Goal: Information Seeking & Learning: Learn about a topic

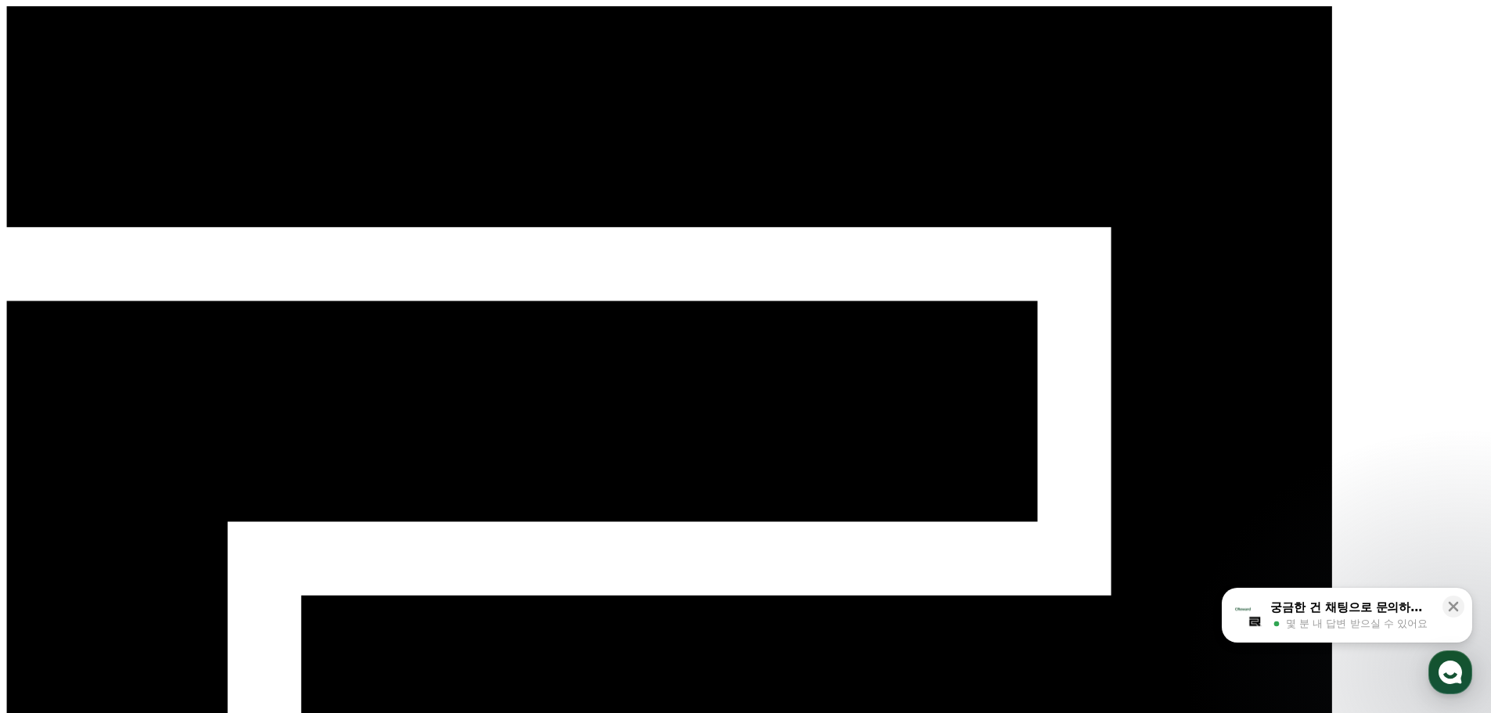
type input "**"
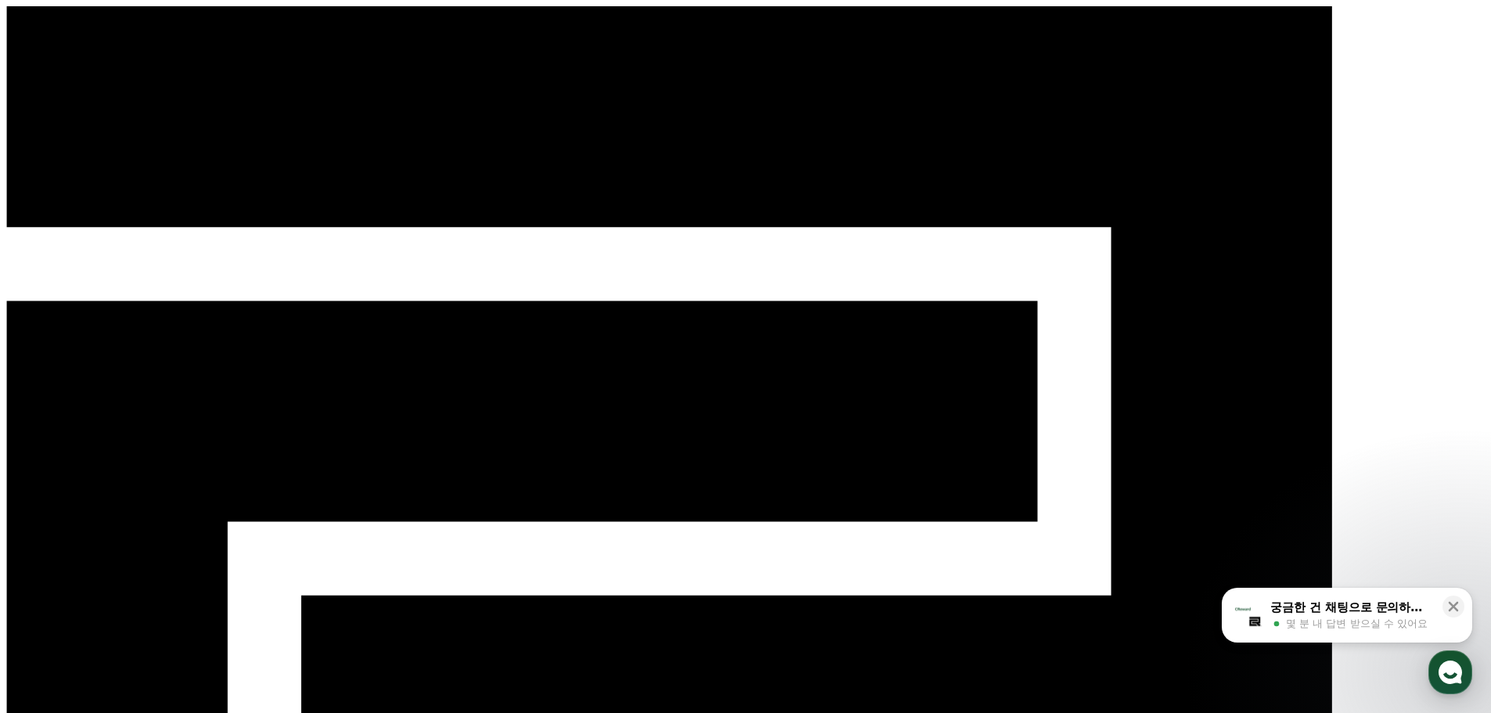
drag, startPoint x: 1127, startPoint y: 263, endPoint x: 1046, endPoint y: 281, distance: 82.6
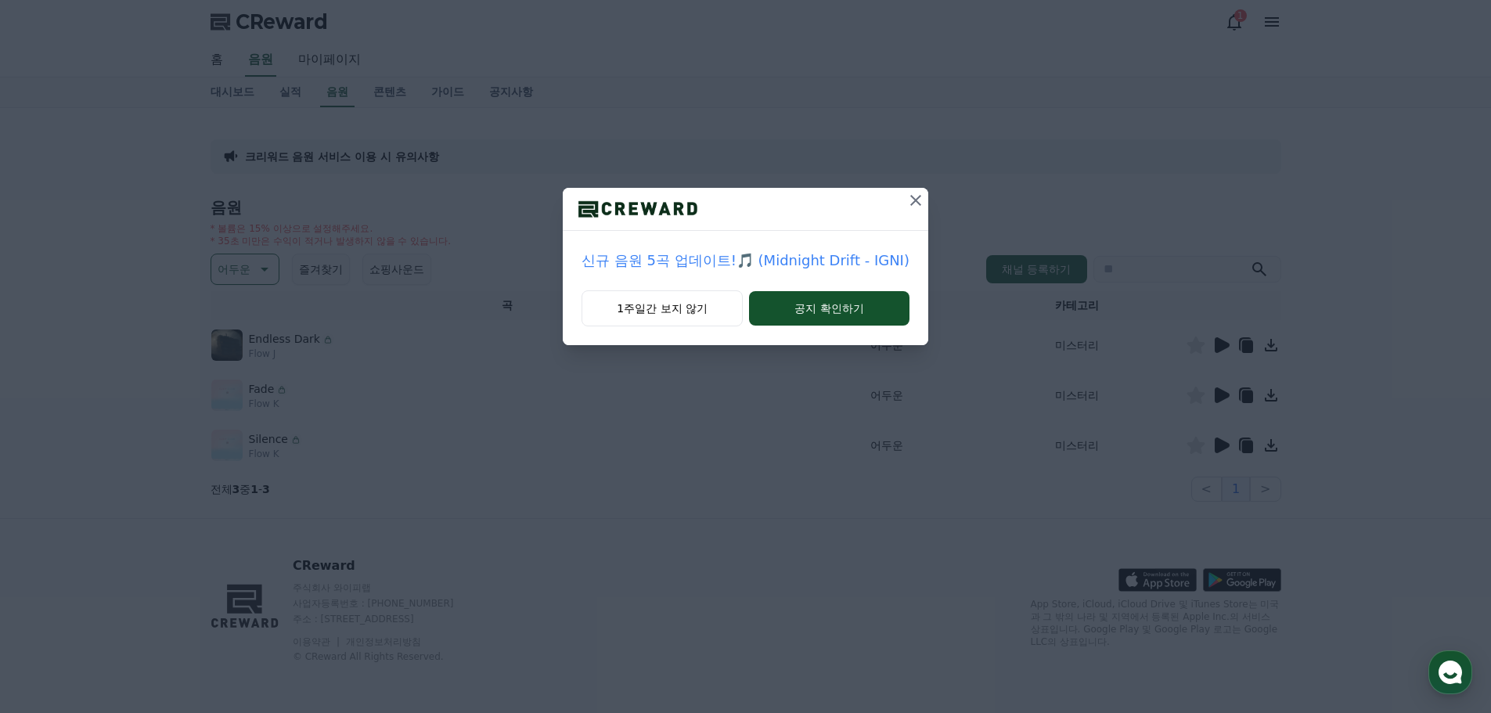
drag, startPoint x: 906, startPoint y: 204, endPoint x: 911, endPoint y: 197, distance: 8.5
click at [907, 203] on icon at bounding box center [916, 200] width 19 height 19
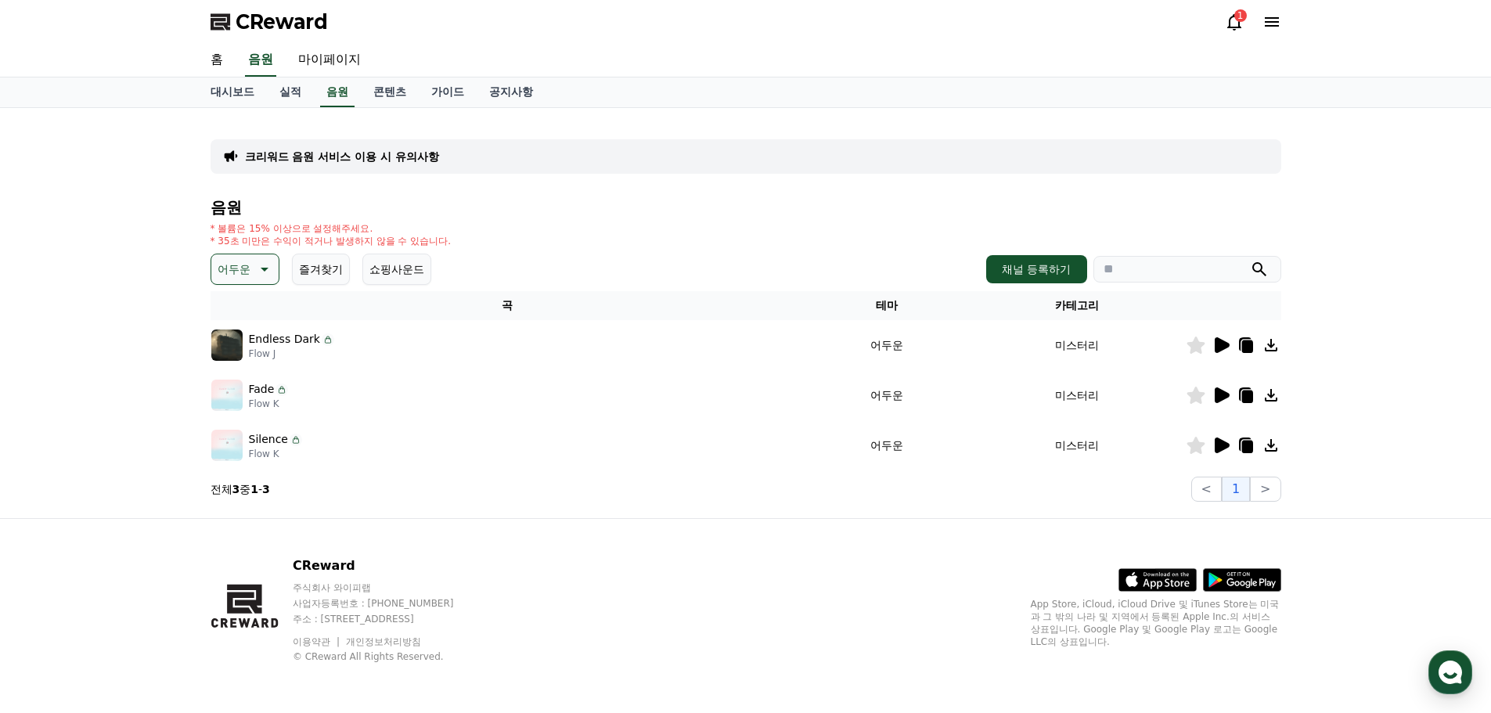
click at [288, 336] on p "Endless Dark" at bounding box center [284, 339] width 71 height 16
click at [1228, 348] on icon at bounding box center [1222, 345] width 15 height 16
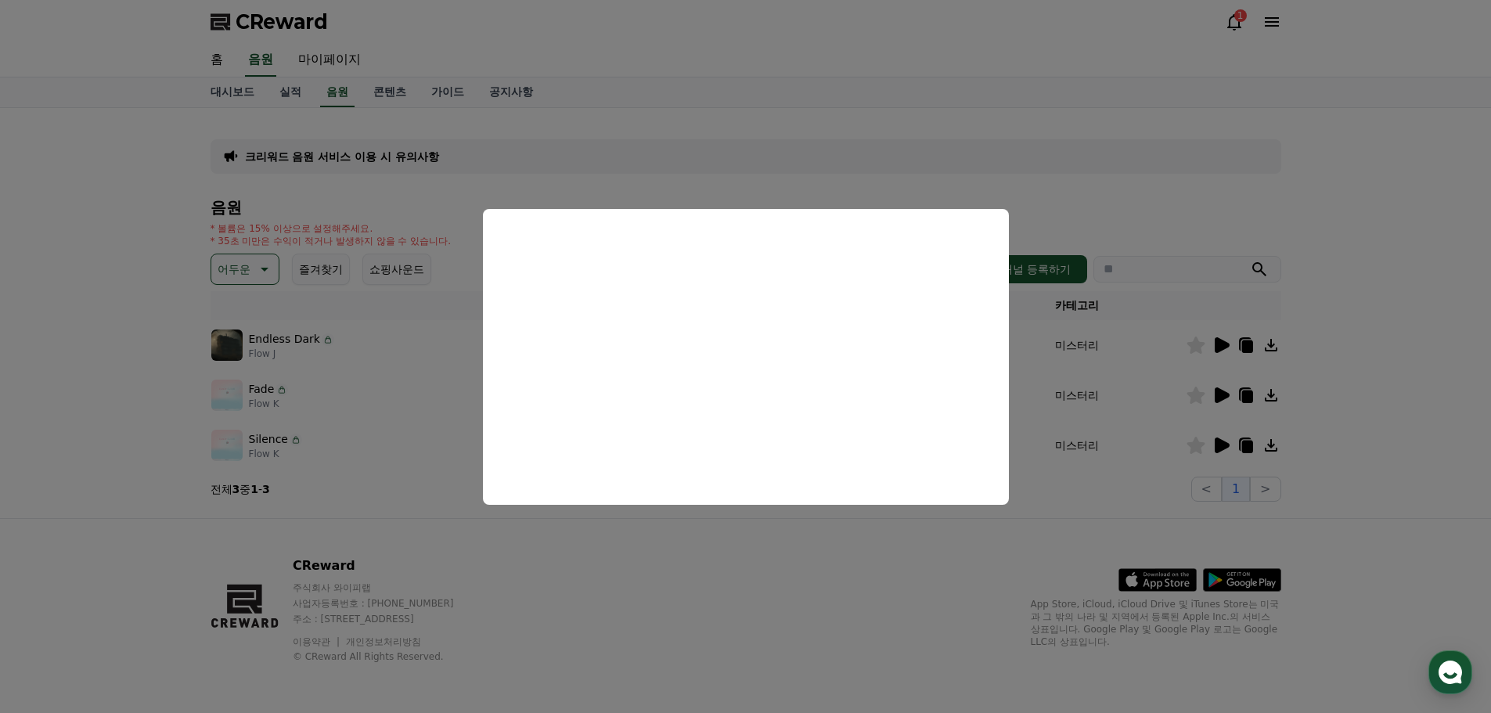
click at [1062, 183] on button "close modal" at bounding box center [745, 356] width 1491 height 713
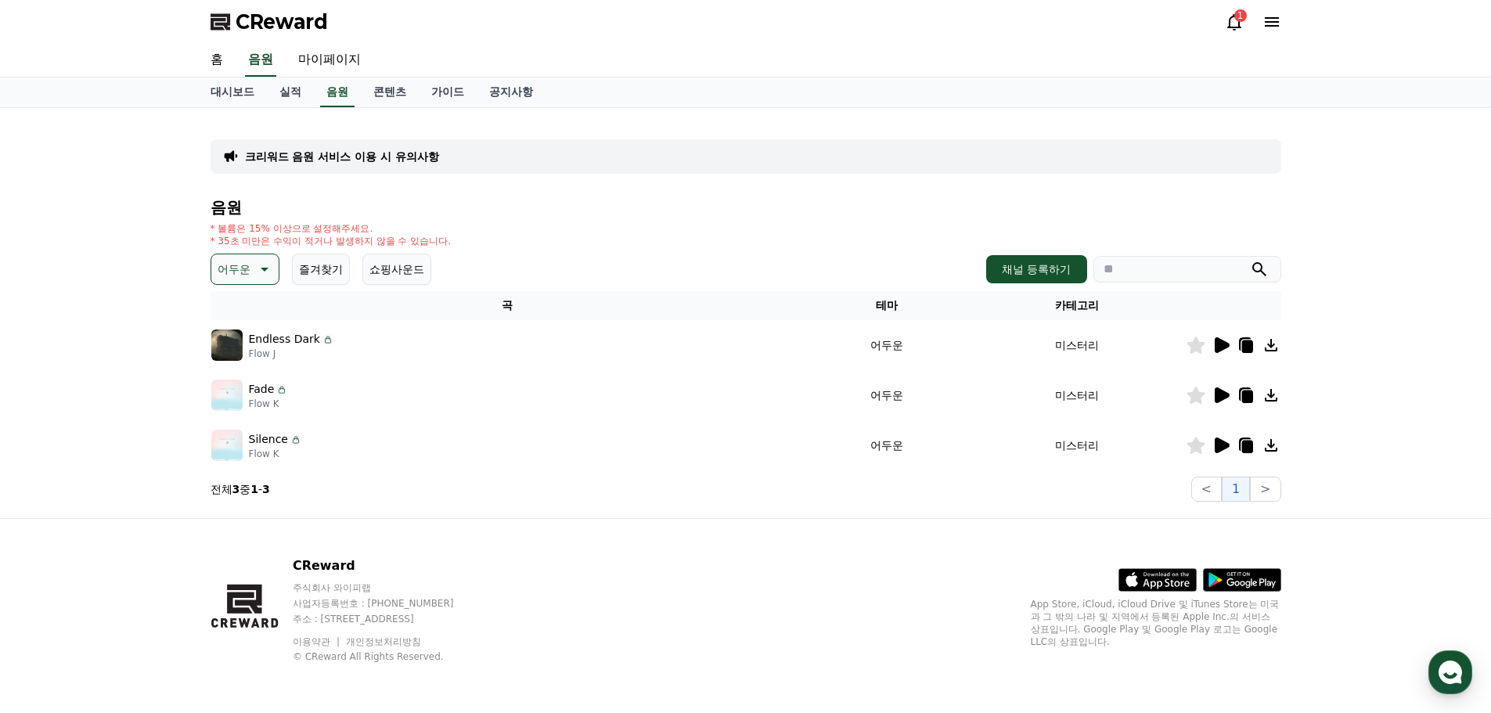
click at [1224, 393] on icon at bounding box center [1222, 396] width 15 height 16
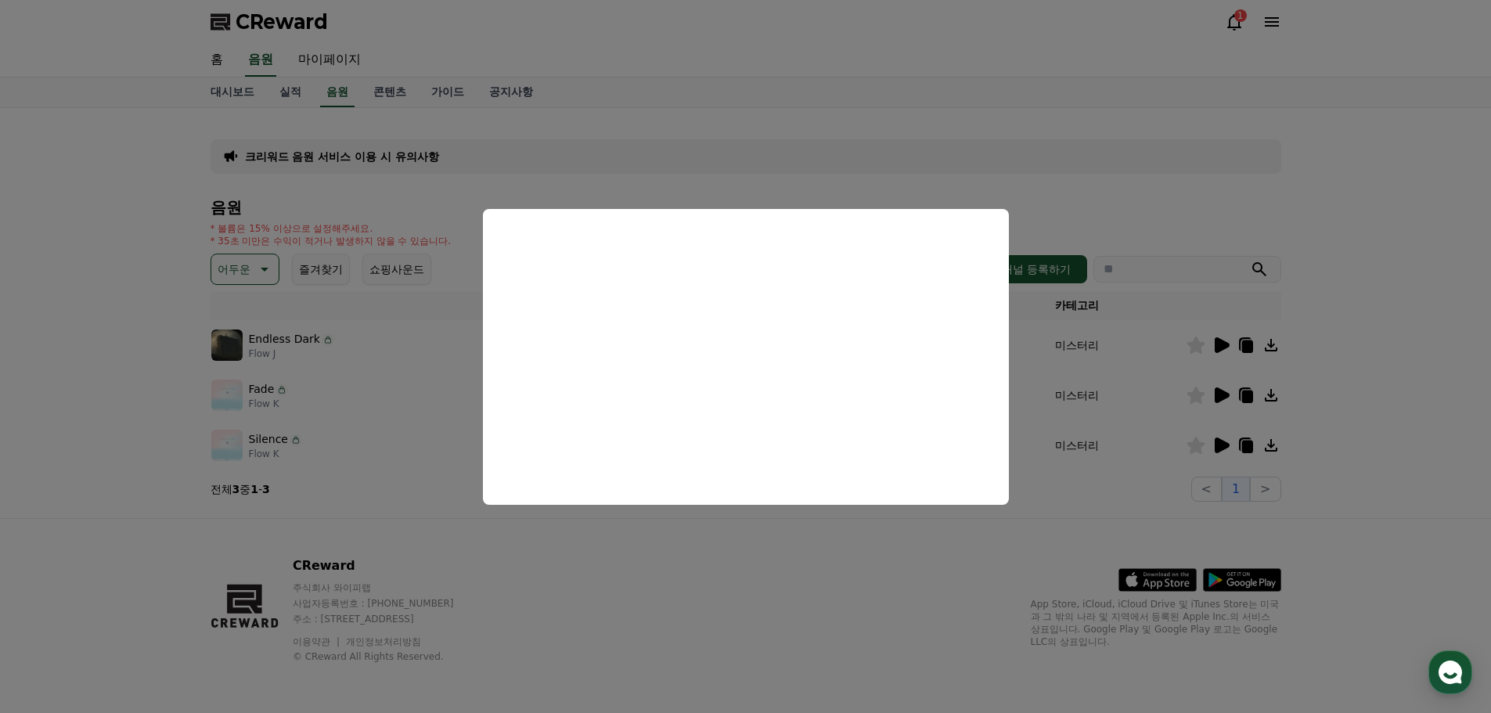
click at [1210, 188] on button "close modal" at bounding box center [745, 356] width 1491 height 713
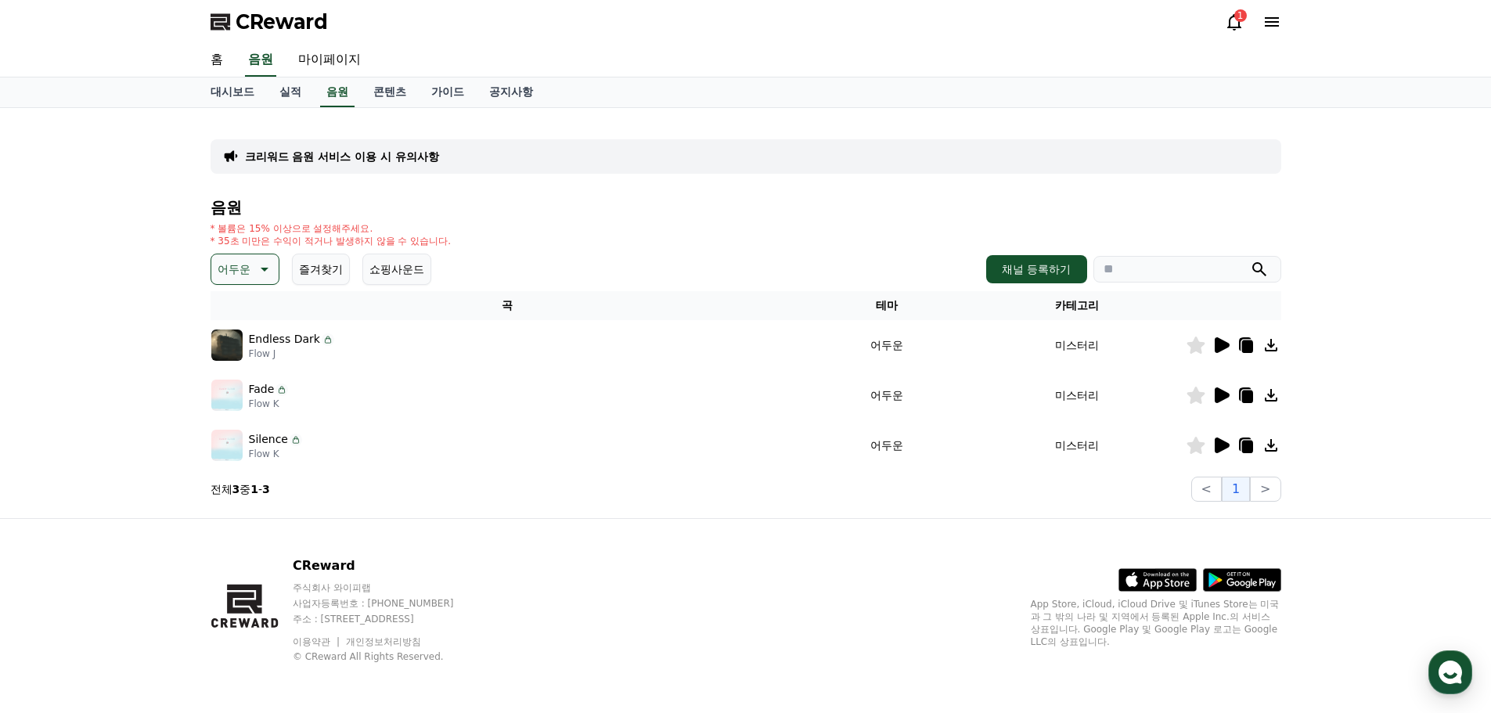
click at [1221, 441] on icon at bounding box center [1222, 446] width 15 height 16
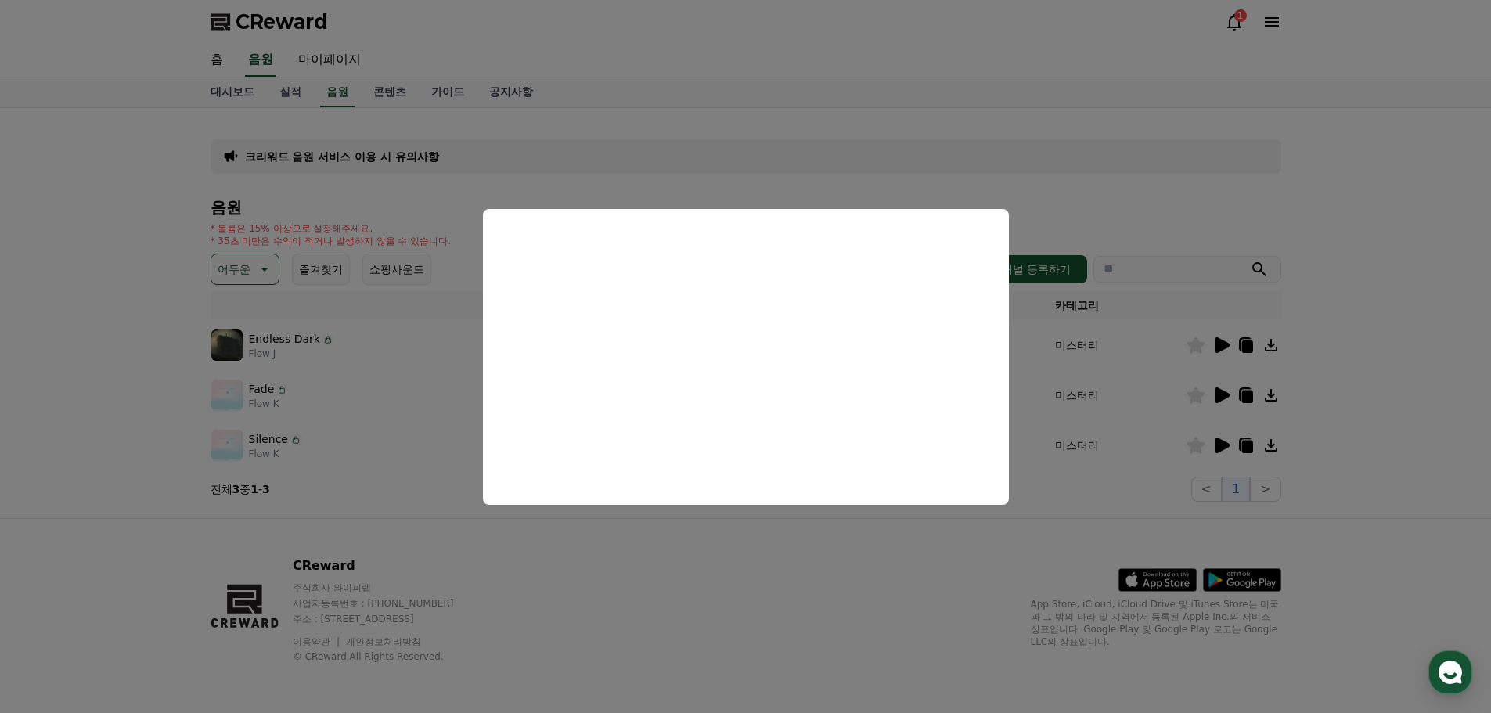
click at [1110, 152] on button "close modal" at bounding box center [745, 356] width 1491 height 713
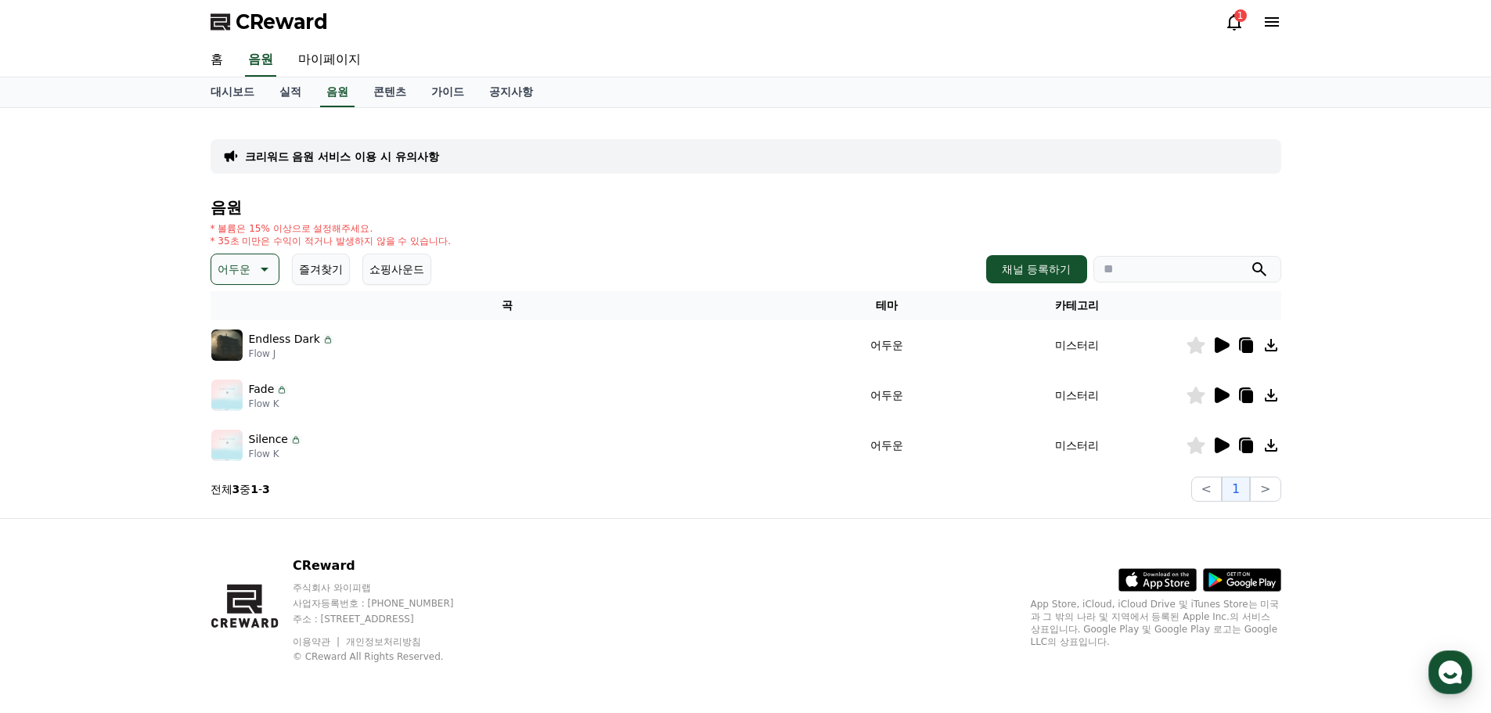
click at [1270, 447] on icon at bounding box center [1271, 445] width 13 height 13
click at [1047, 274] on button "채널 등록하기" at bounding box center [1036, 269] width 100 height 28
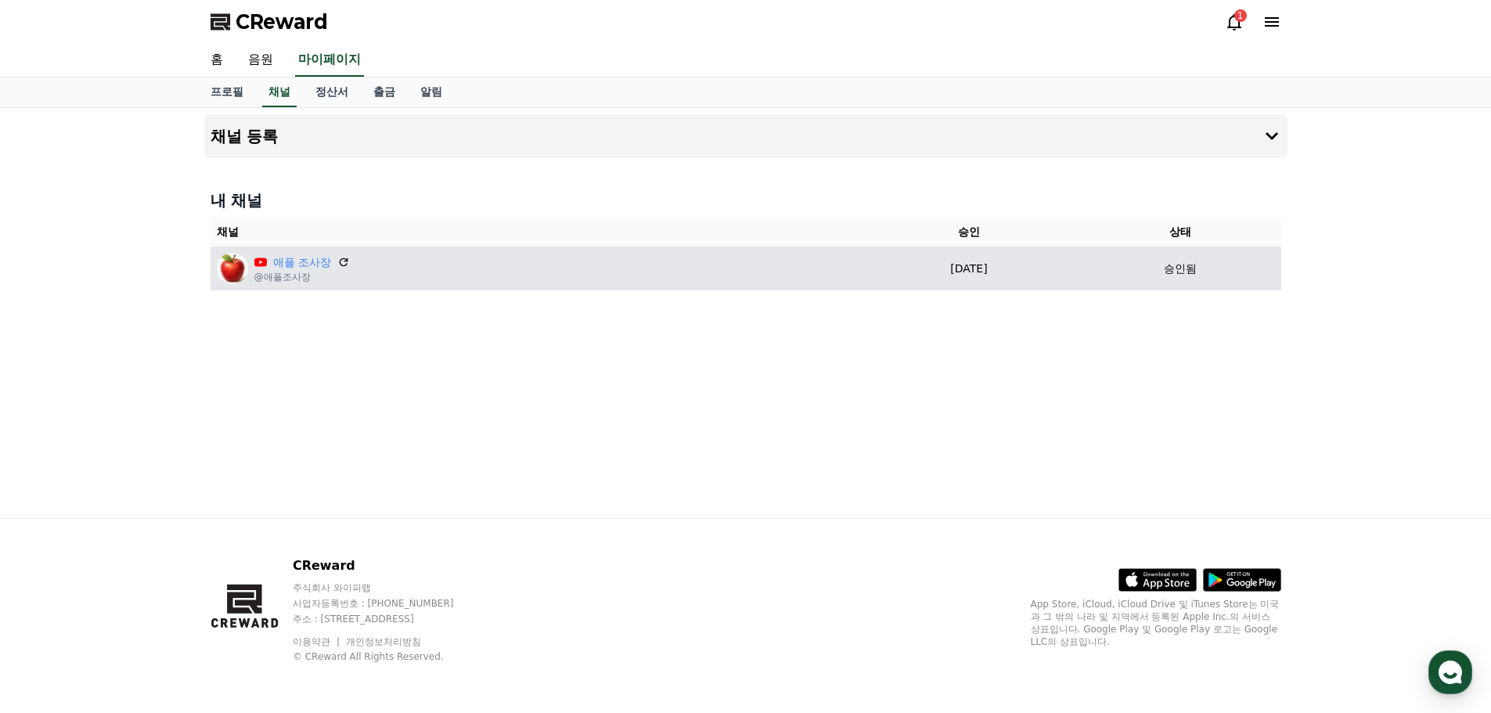
click at [929, 270] on p "2025-09-18" at bounding box center [969, 269] width 208 height 16
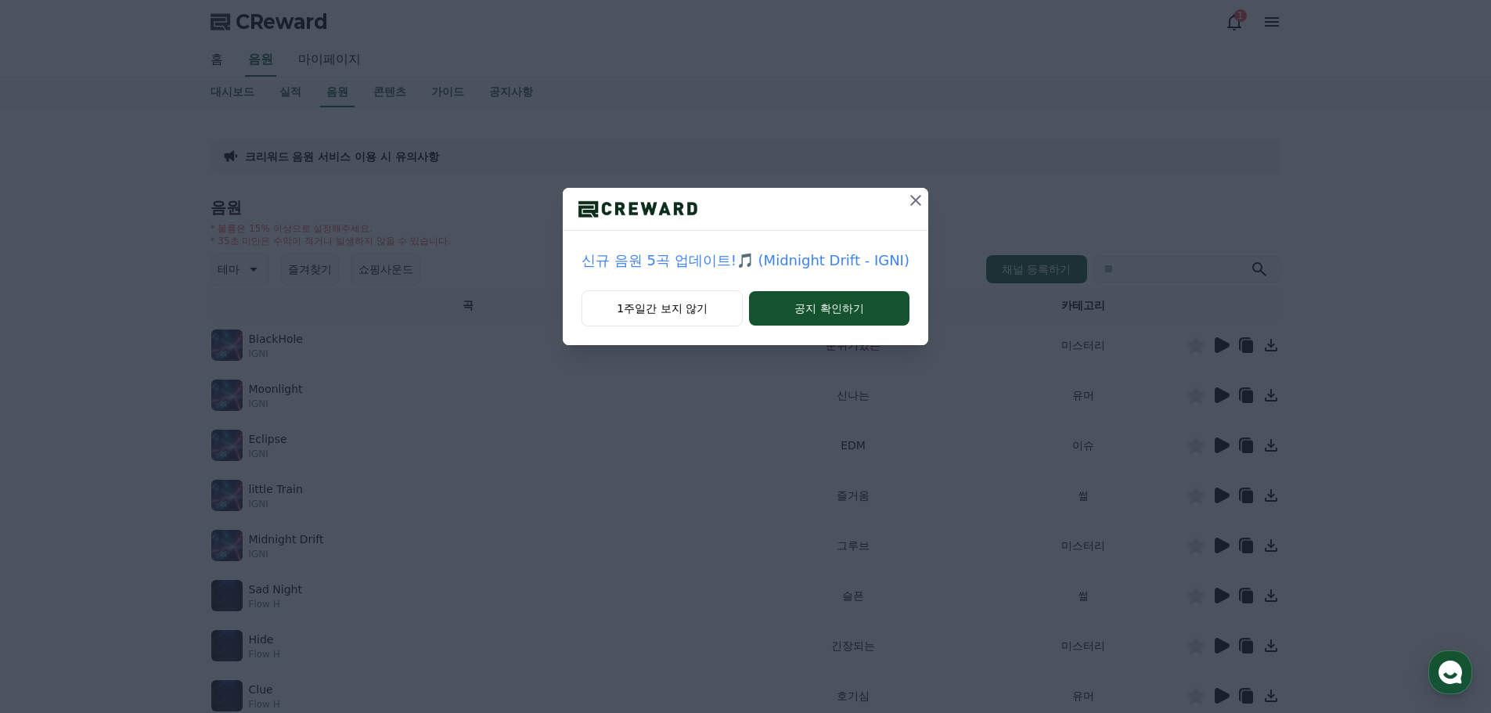
click at [914, 196] on icon at bounding box center [916, 200] width 19 height 19
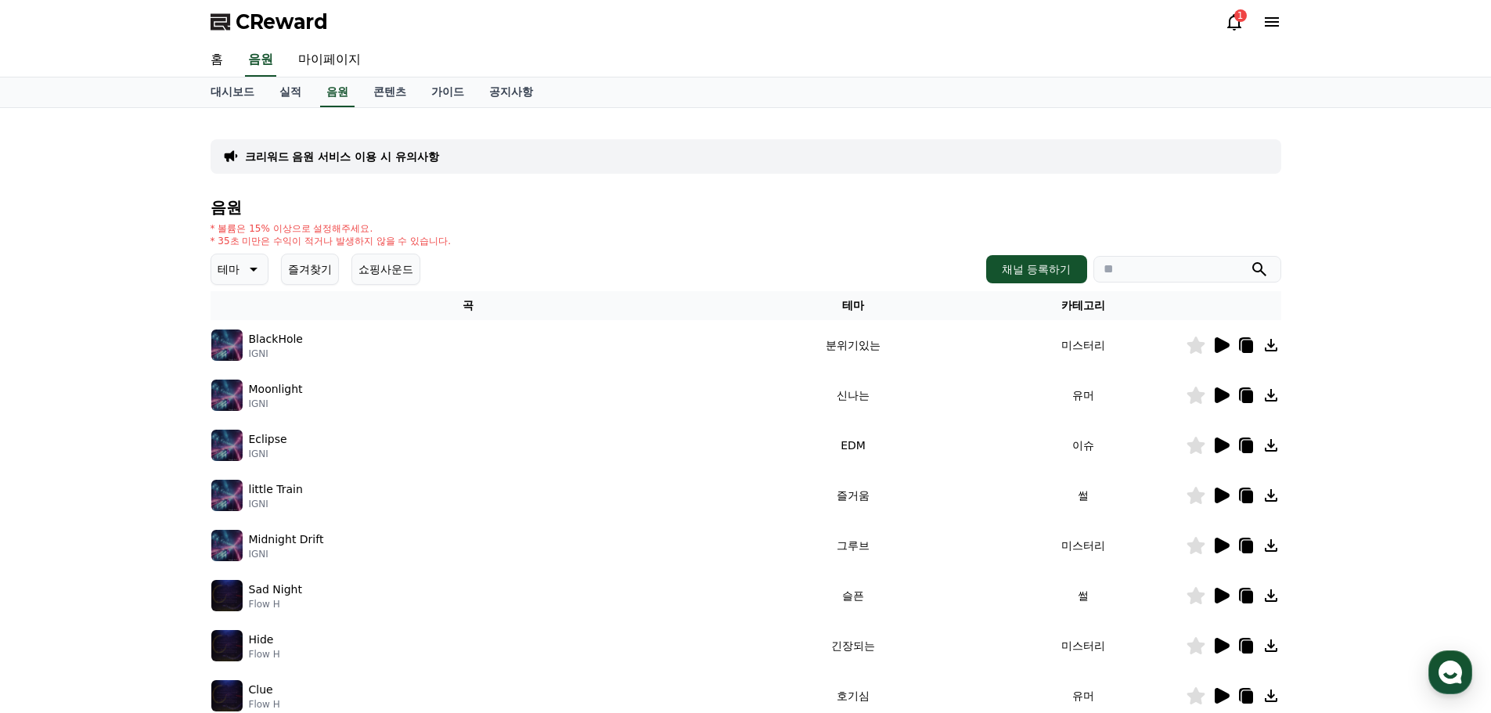
click at [246, 272] on icon at bounding box center [252, 269] width 19 height 19
drag, startPoint x: 250, startPoint y: 422, endPoint x: 242, endPoint y: 428, distance: 10.0
click at [249, 424] on button "어두운" at bounding box center [235, 433] width 45 height 34
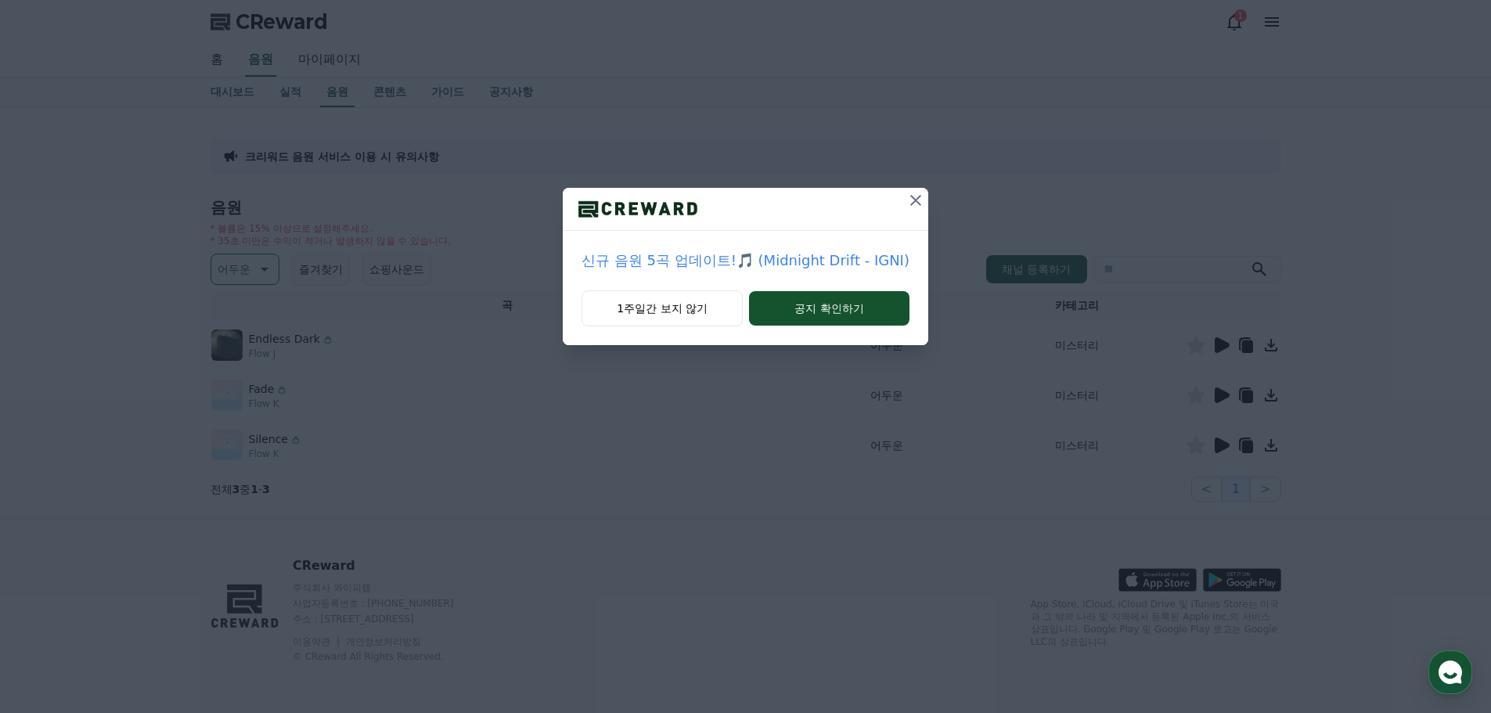
click at [908, 198] on icon at bounding box center [916, 200] width 19 height 19
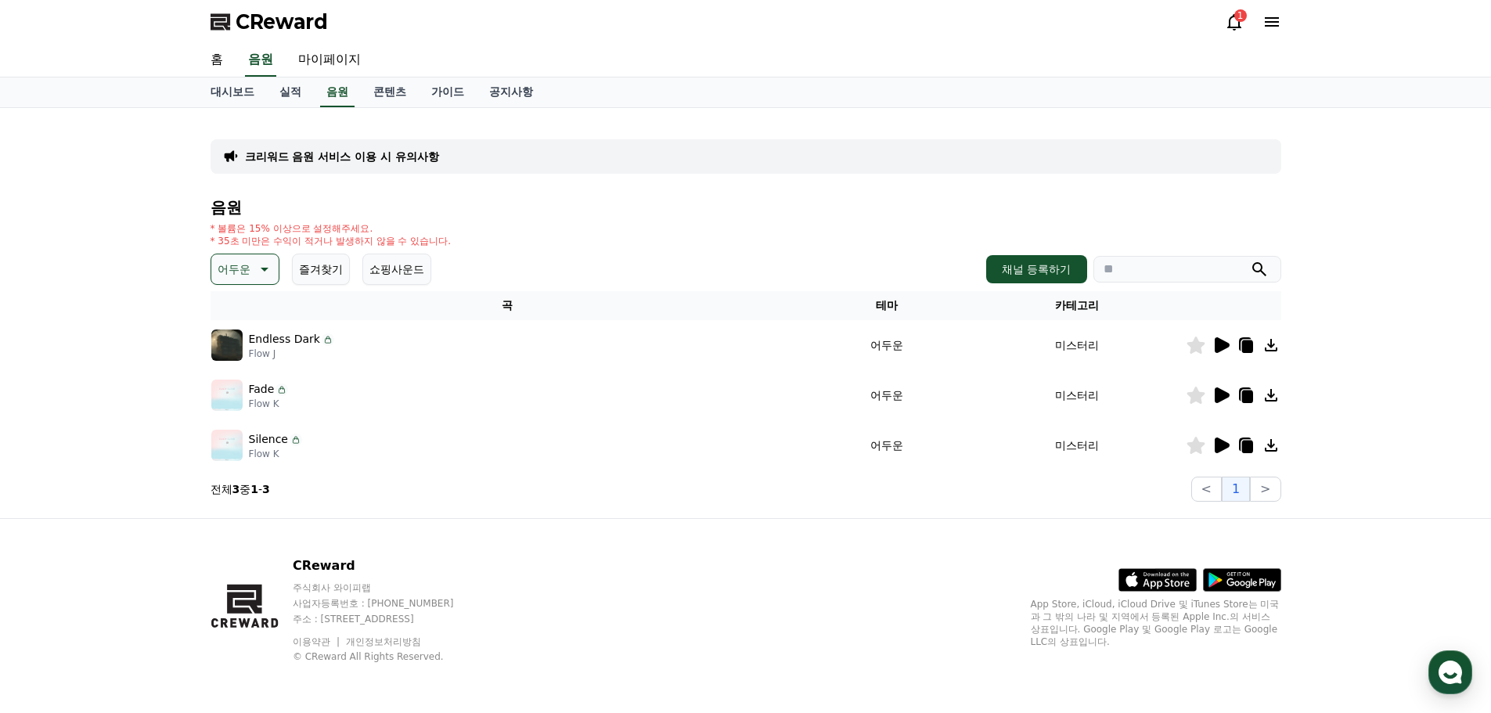
click at [1213, 395] on icon at bounding box center [1221, 395] width 19 height 19
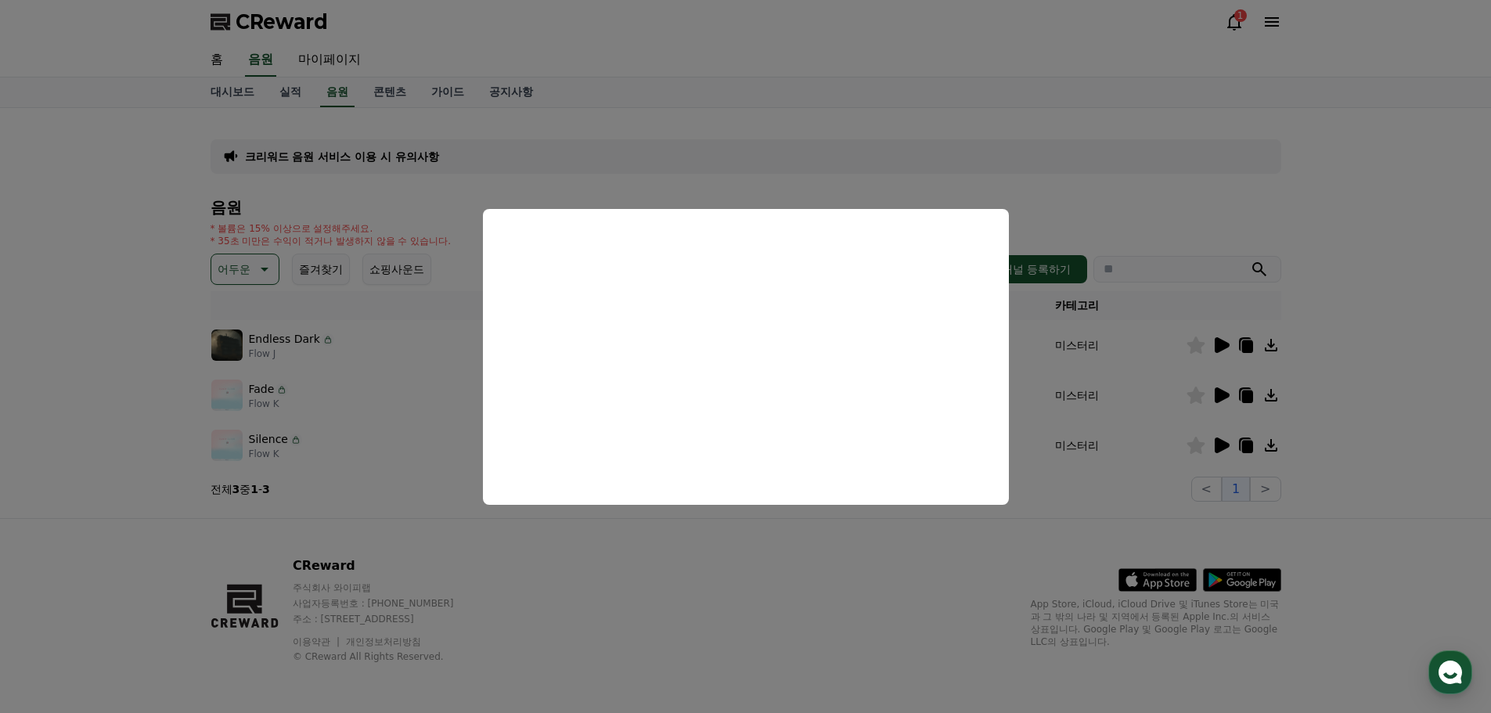
click at [1000, 143] on button "close modal" at bounding box center [745, 356] width 1491 height 713
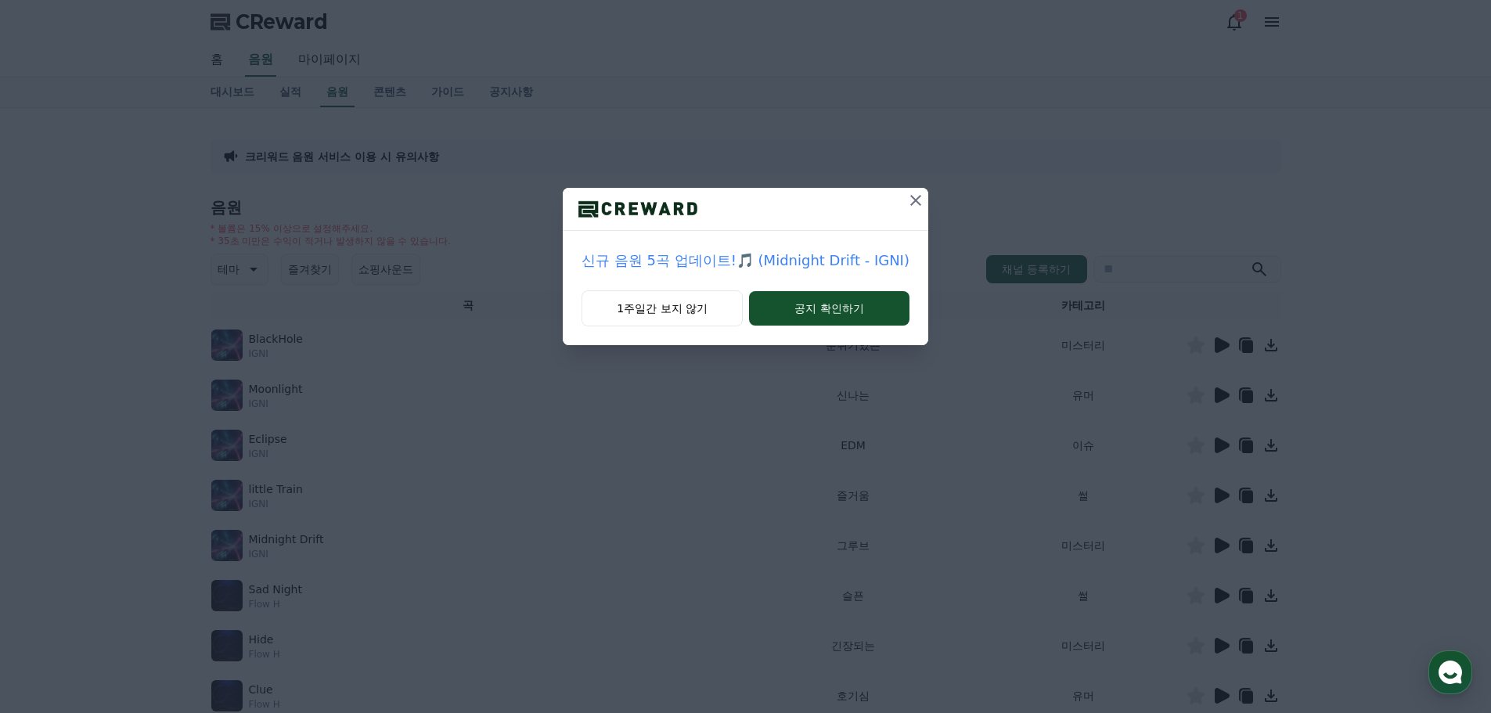
click at [914, 200] on icon at bounding box center [916, 200] width 11 height 11
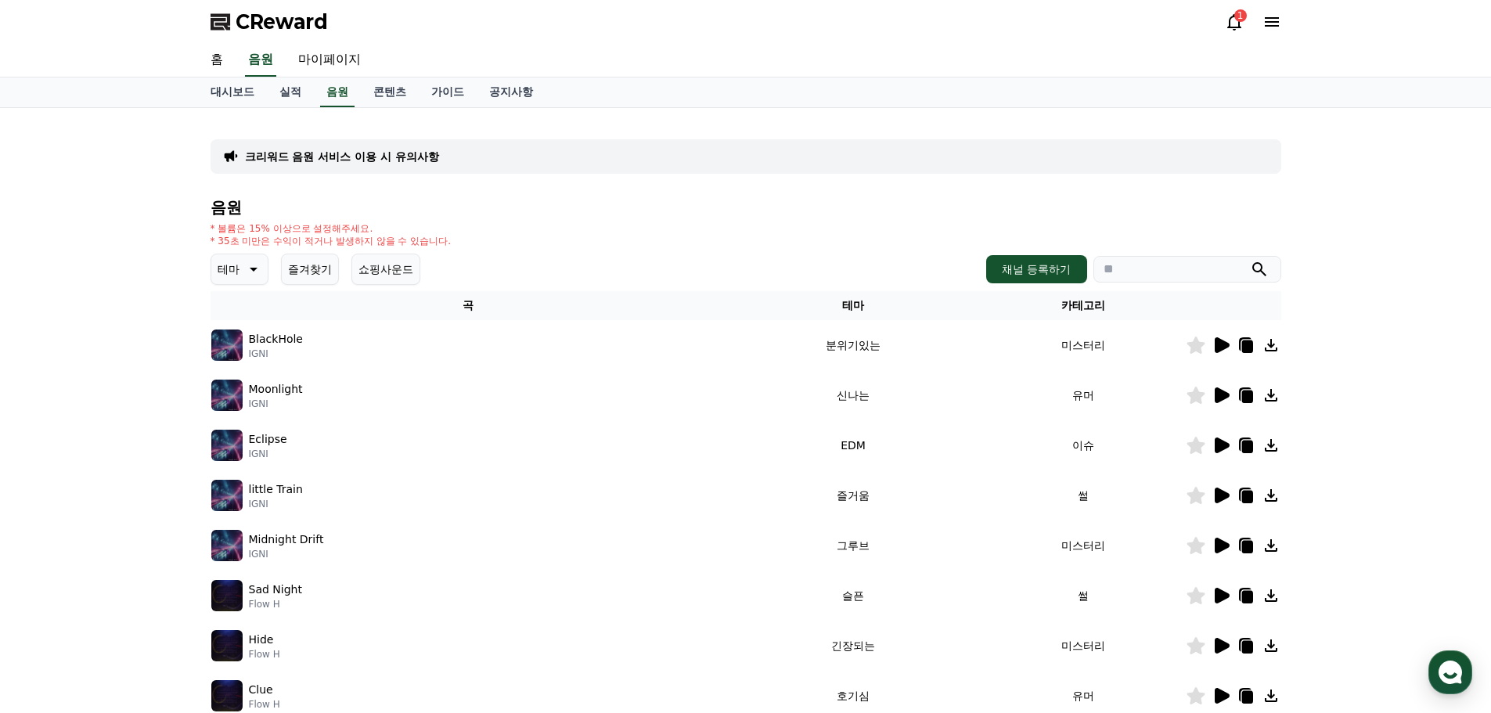
click at [1245, 346] on icon at bounding box center [1247, 347] width 11 height 13
click at [1261, 269] on icon "submit" at bounding box center [1260, 269] width 14 height 14
click at [1164, 263] on input "search" at bounding box center [1188, 269] width 188 height 27
drag, startPoint x: 258, startPoint y: 265, endPoint x: 255, endPoint y: 285, distance: 19.7
click at [258, 264] on icon at bounding box center [252, 269] width 19 height 19
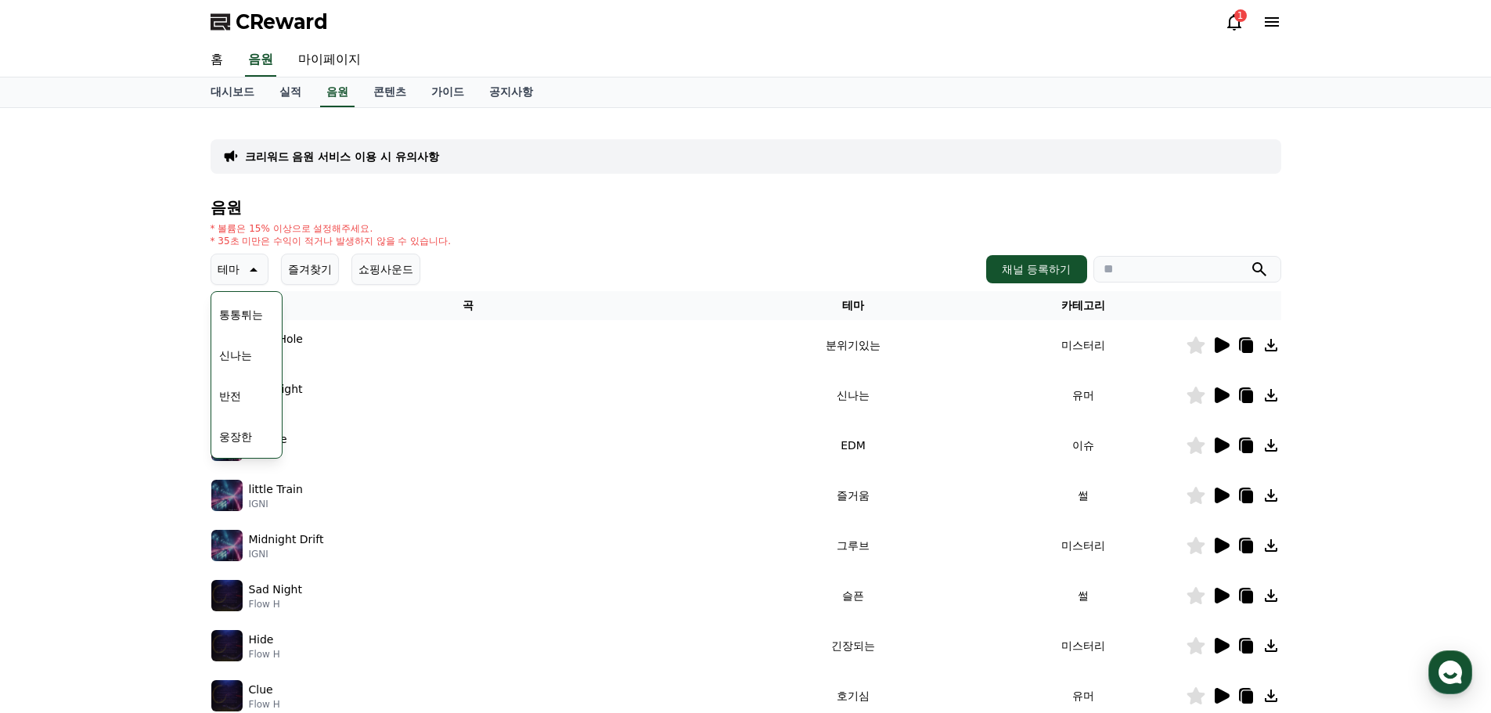
scroll to position [235, 0]
click at [230, 362] on button "반전" at bounding box center [230, 361] width 34 height 34
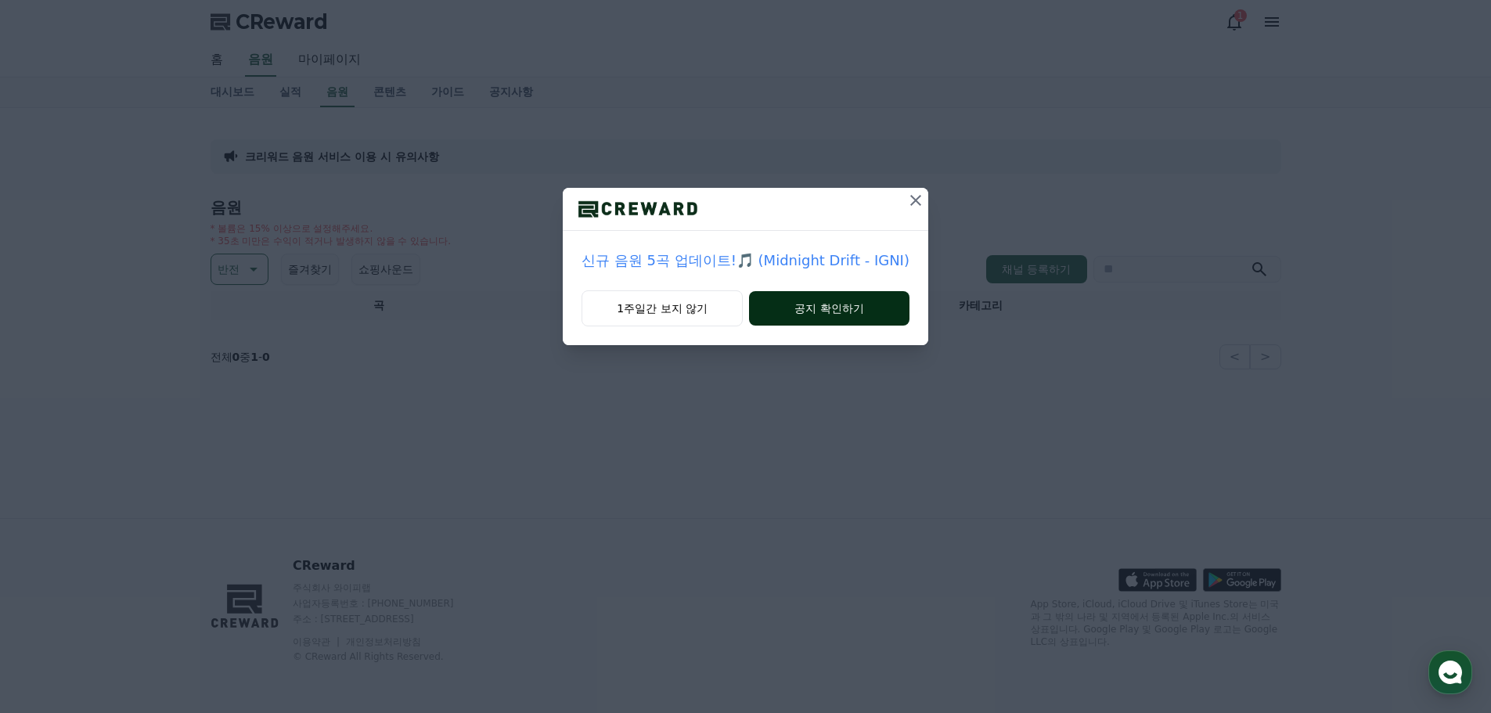
click at [792, 308] on button "공지 확인하기" at bounding box center [829, 308] width 160 height 34
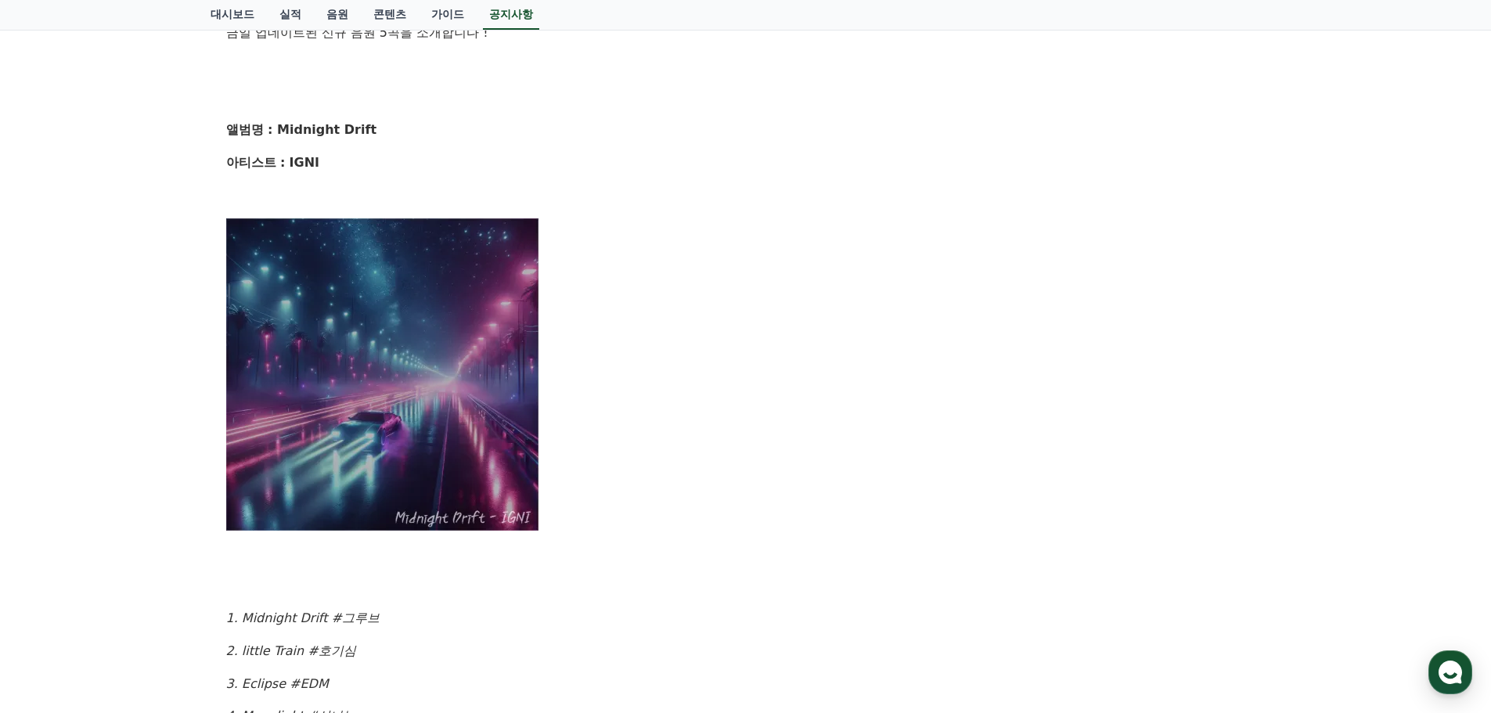
click at [354, 438] on img at bounding box center [382, 374] width 313 height 313
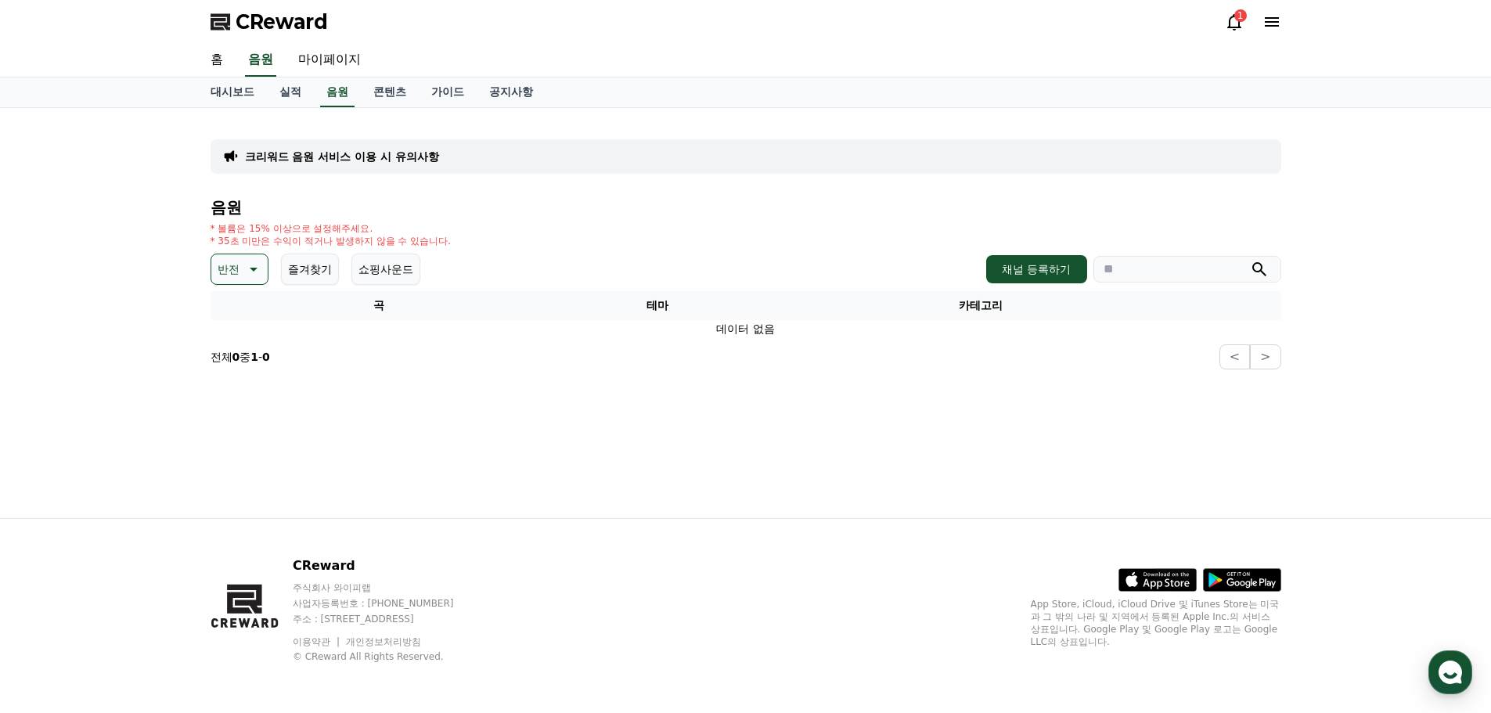
click at [249, 274] on icon at bounding box center [252, 269] width 19 height 19
click at [242, 393] on button "호기심" at bounding box center [235, 392] width 45 height 34
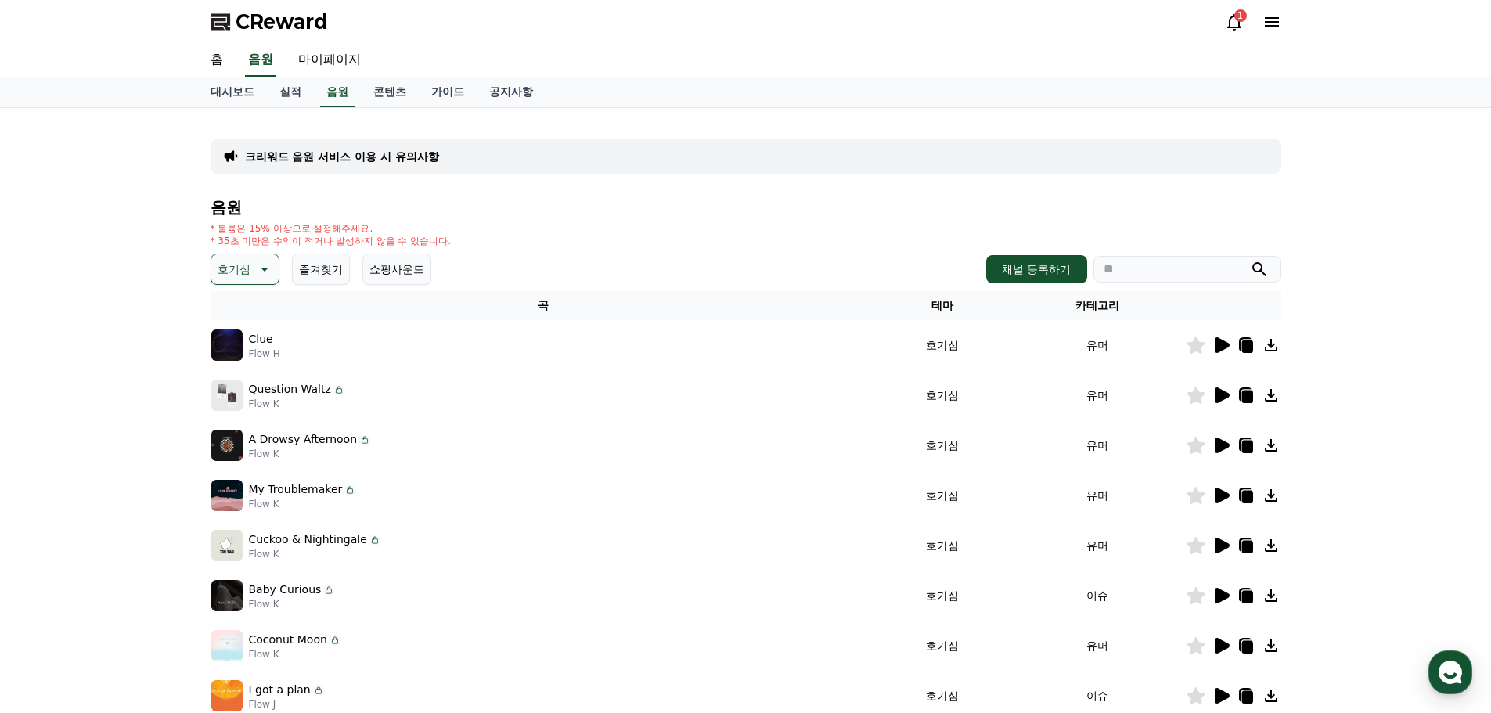
click at [1218, 344] on icon at bounding box center [1222, 345] width 15 height 16
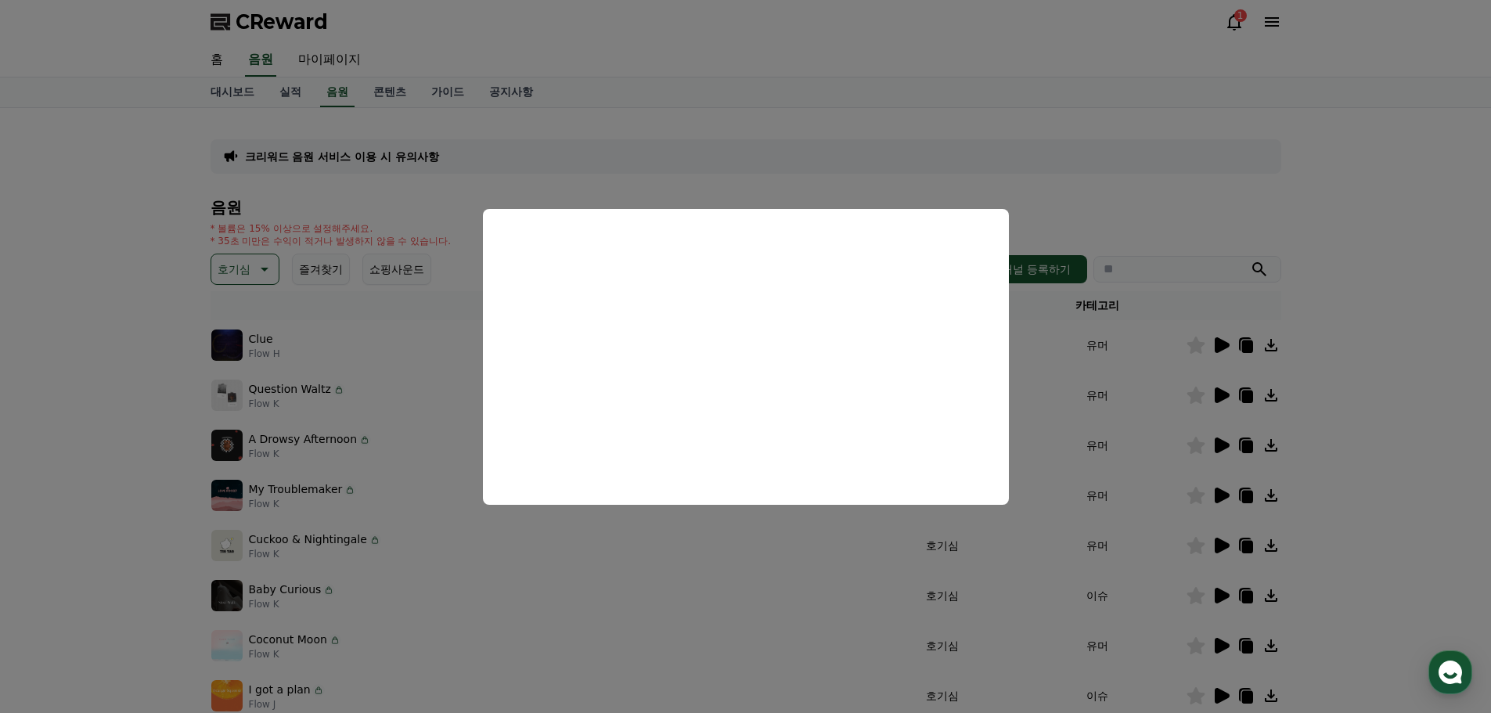
click at [1074, 149] on button "close modal" at bounding box center [745, 356] width 1491 height 713
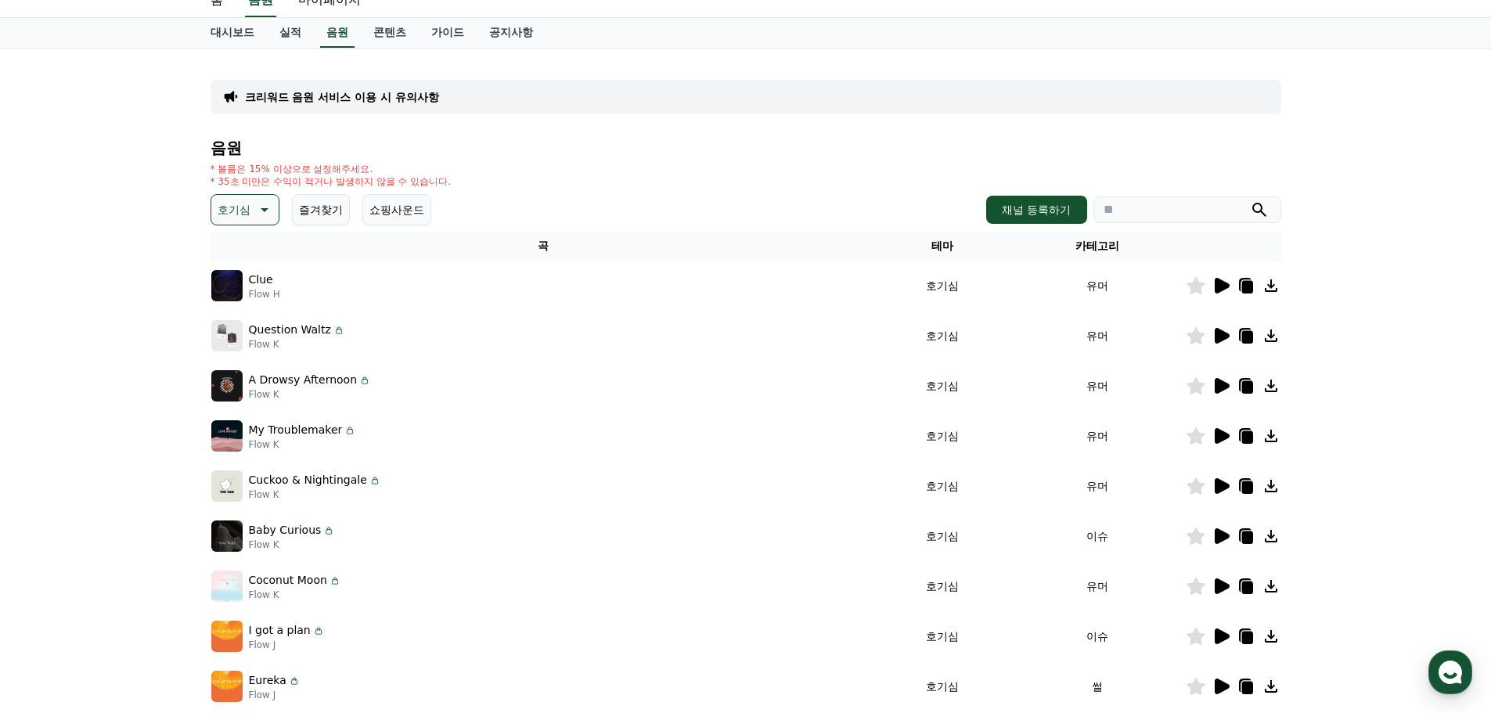
scroll to position [235, 0]
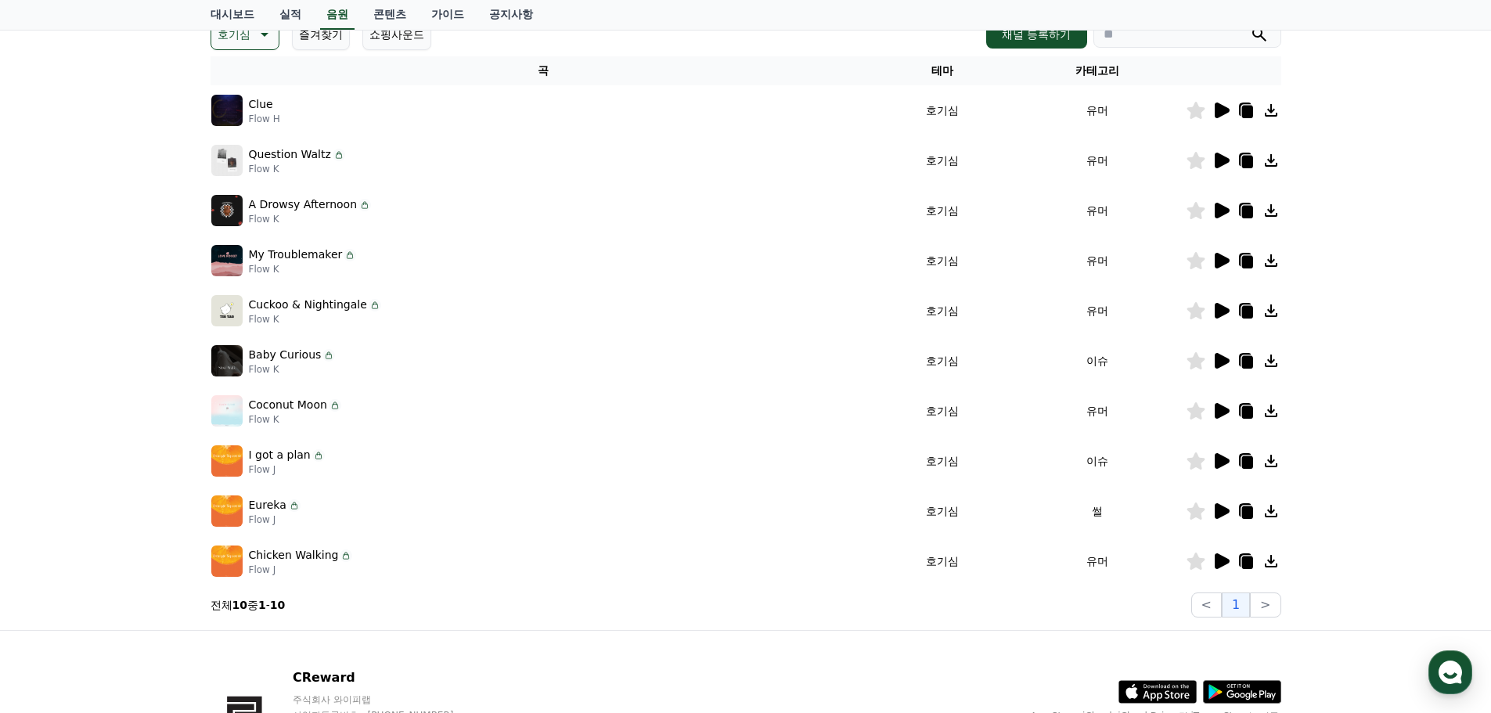
click at [1219, 312] on icon at bounding box center [1222, 311] width 15 height 16
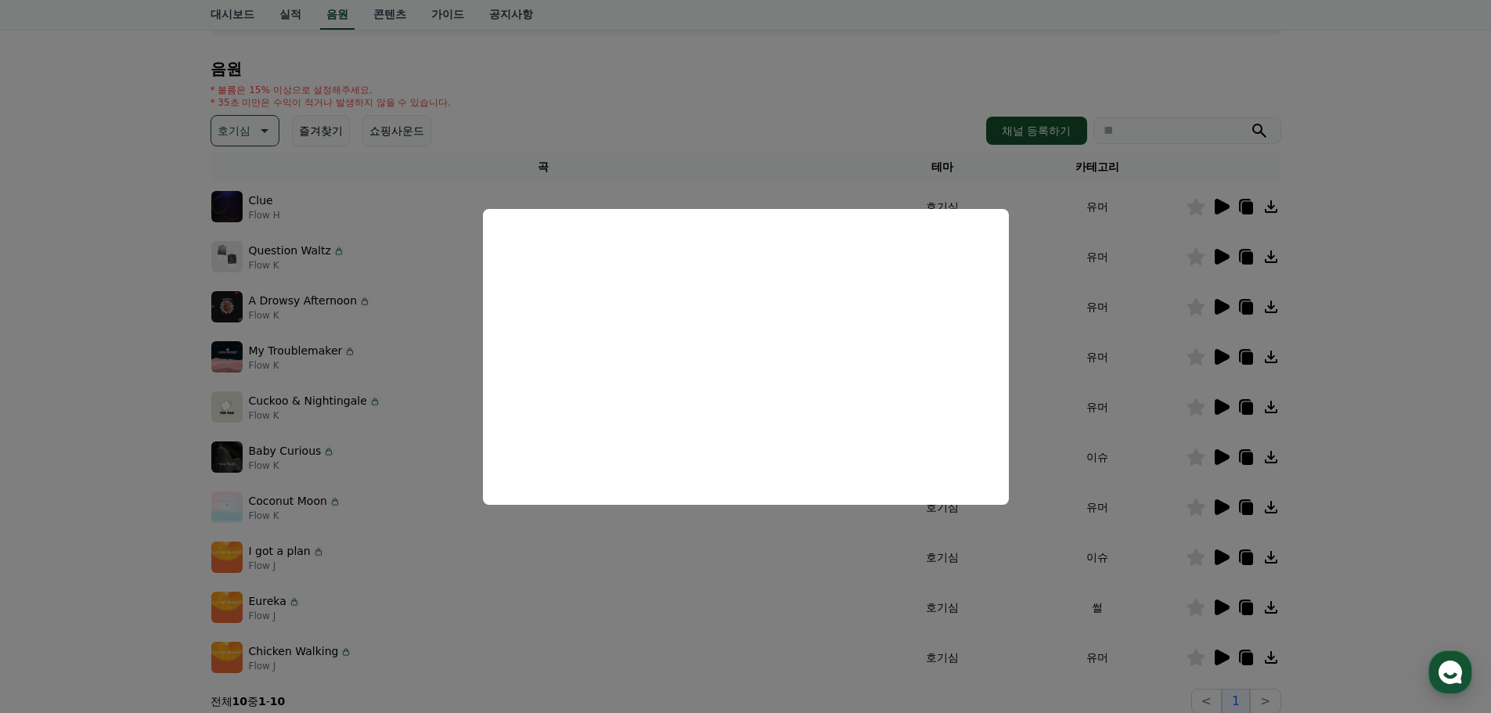
scroll to position [0, 0]
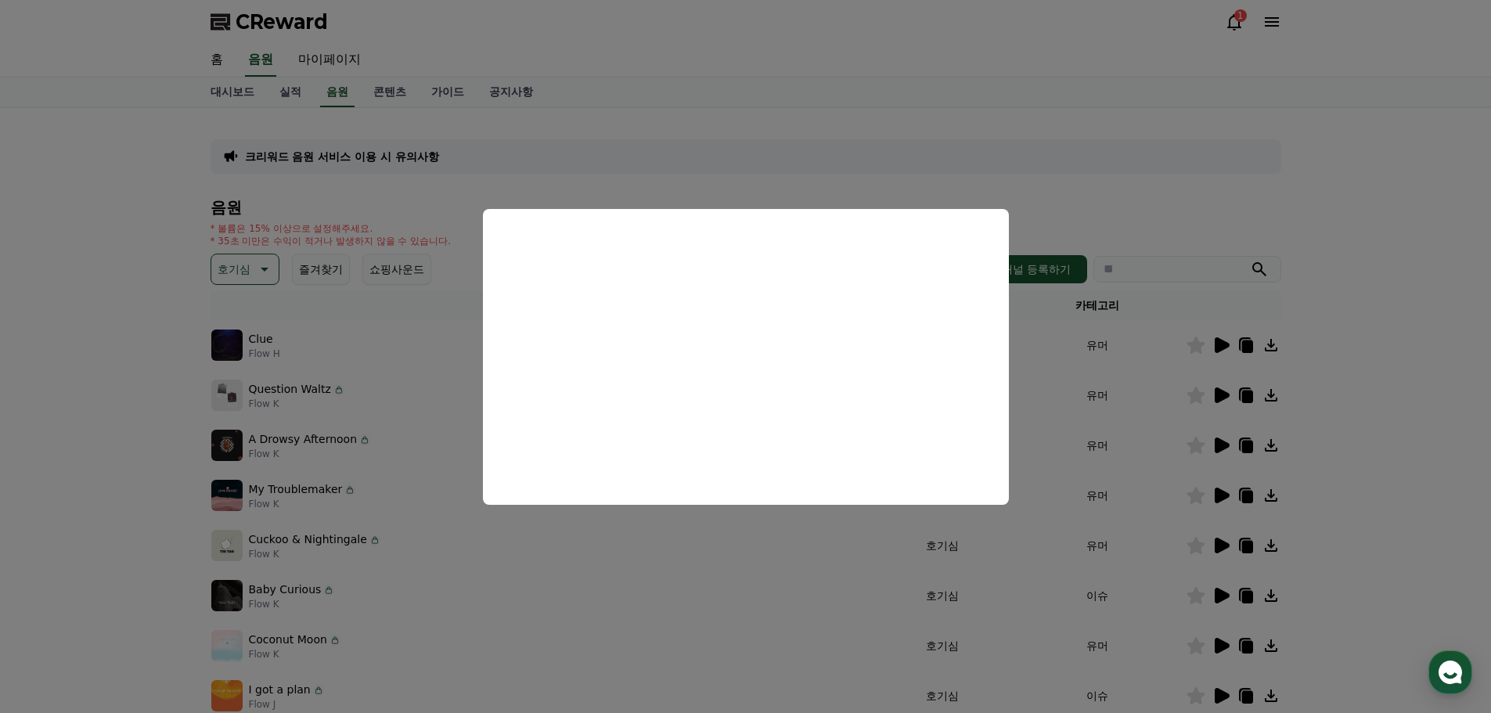
click at [261, 263] on button "close modal" at bounding box center [745, 356] width 1491 height 713
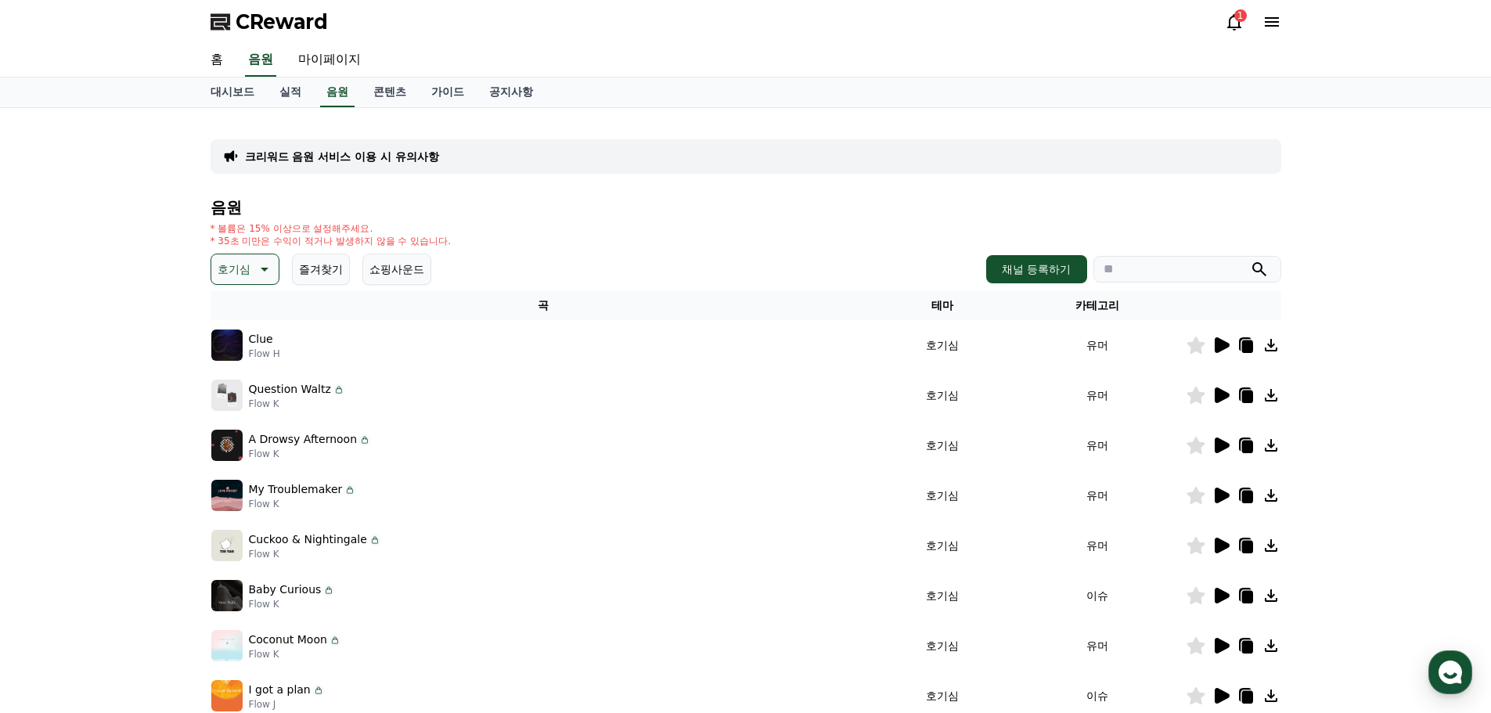
click at [258, 261] on icon at bounding box center [263, 269] width 19 height 19
click at [247, 369] on button "잔잔한" at bounding box center [235, 373] width 45 height 34
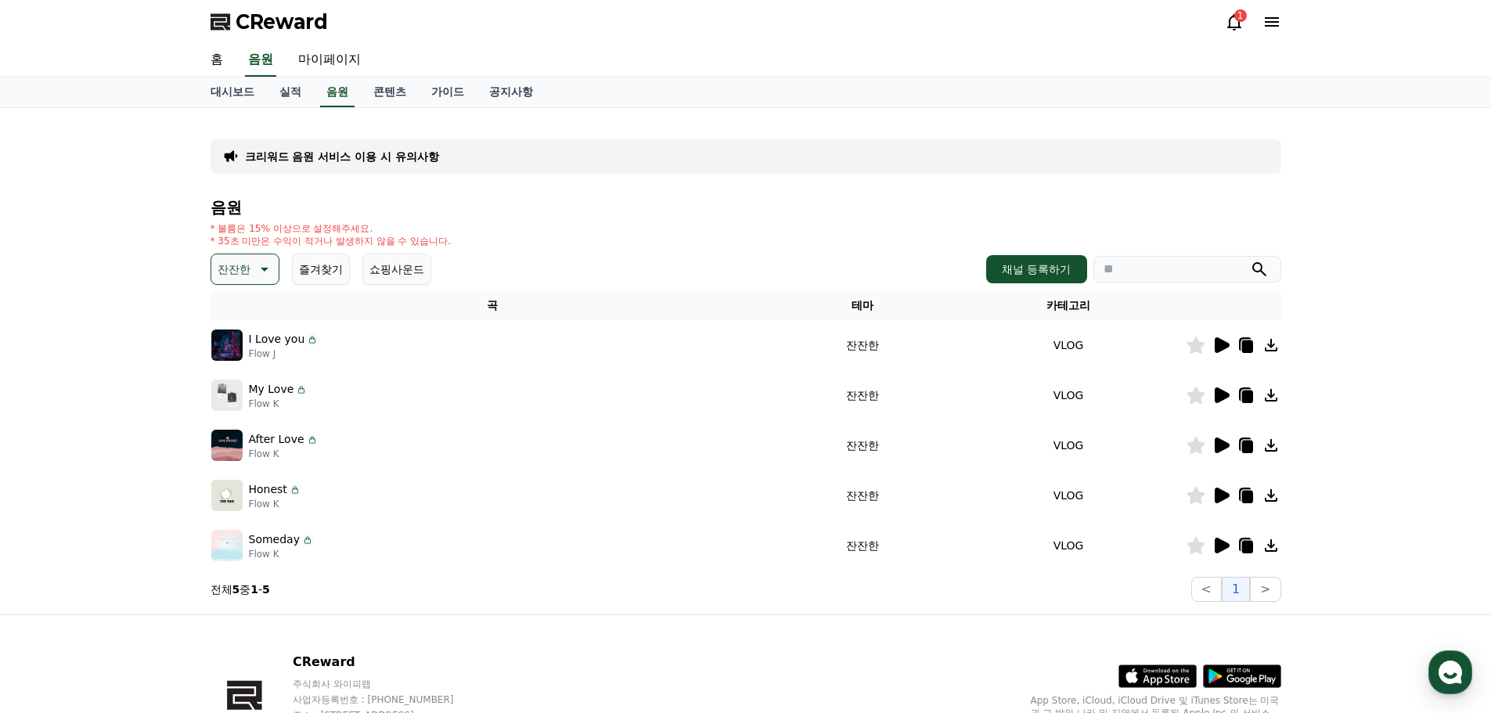
click at [1212, 343] on icon at bounding box center [1221, 345] width 19 height 19
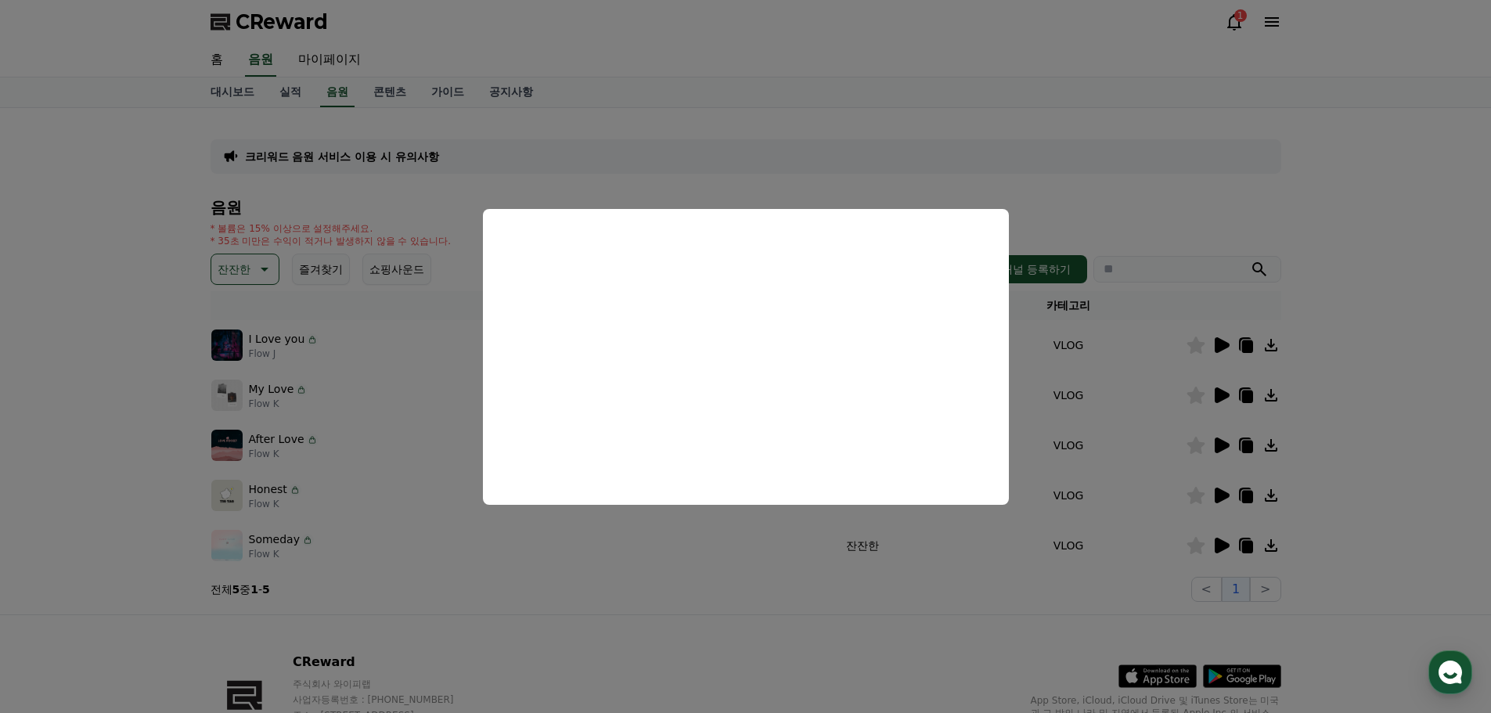
drag, startPoint x: 1107, startPoint y: 521, endPoint x: 1112, endPoint y: 512, distance: 9.8
click at [1109, 515] on button "close modal" at bounding box center [745, 356] width 1491 height 713
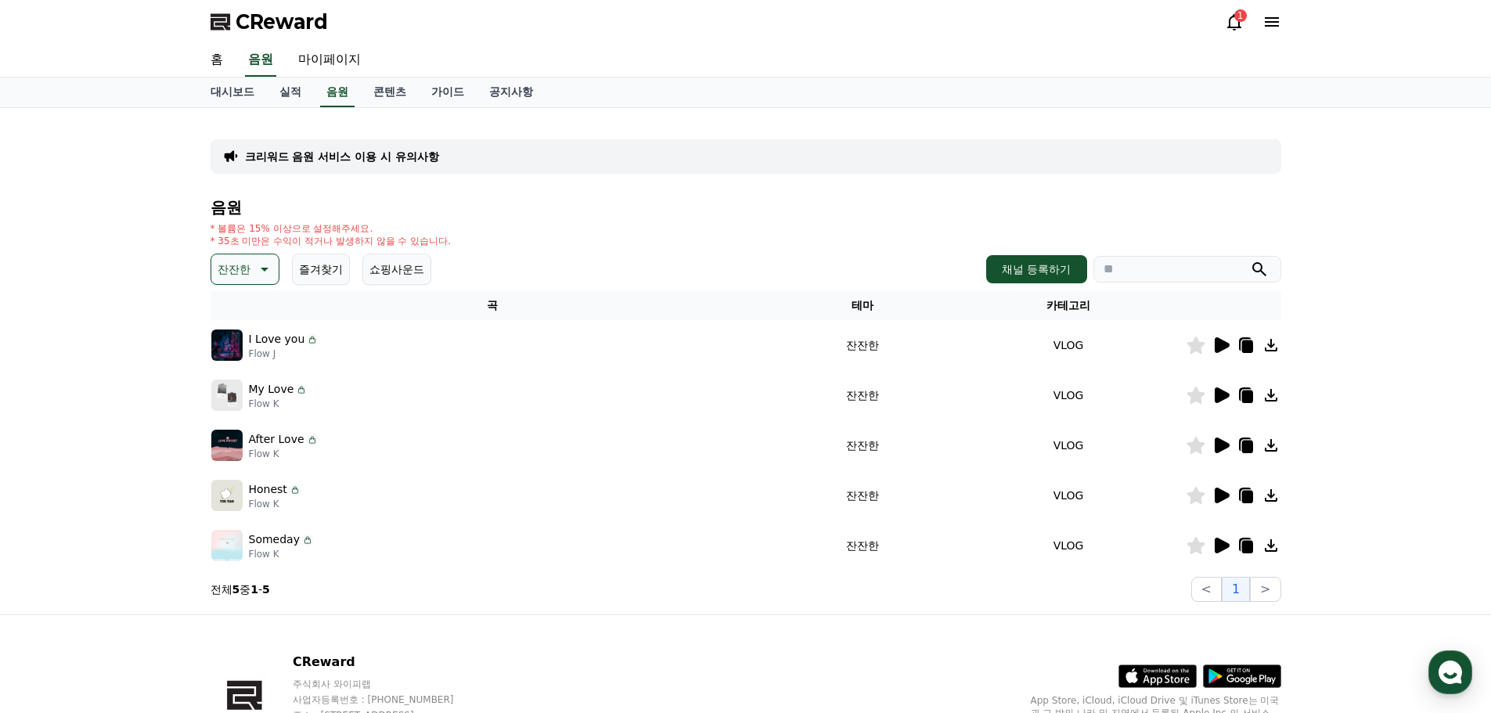
click at [1221, 395] on icon at bounding box center [1222, 396] width 15 height 16
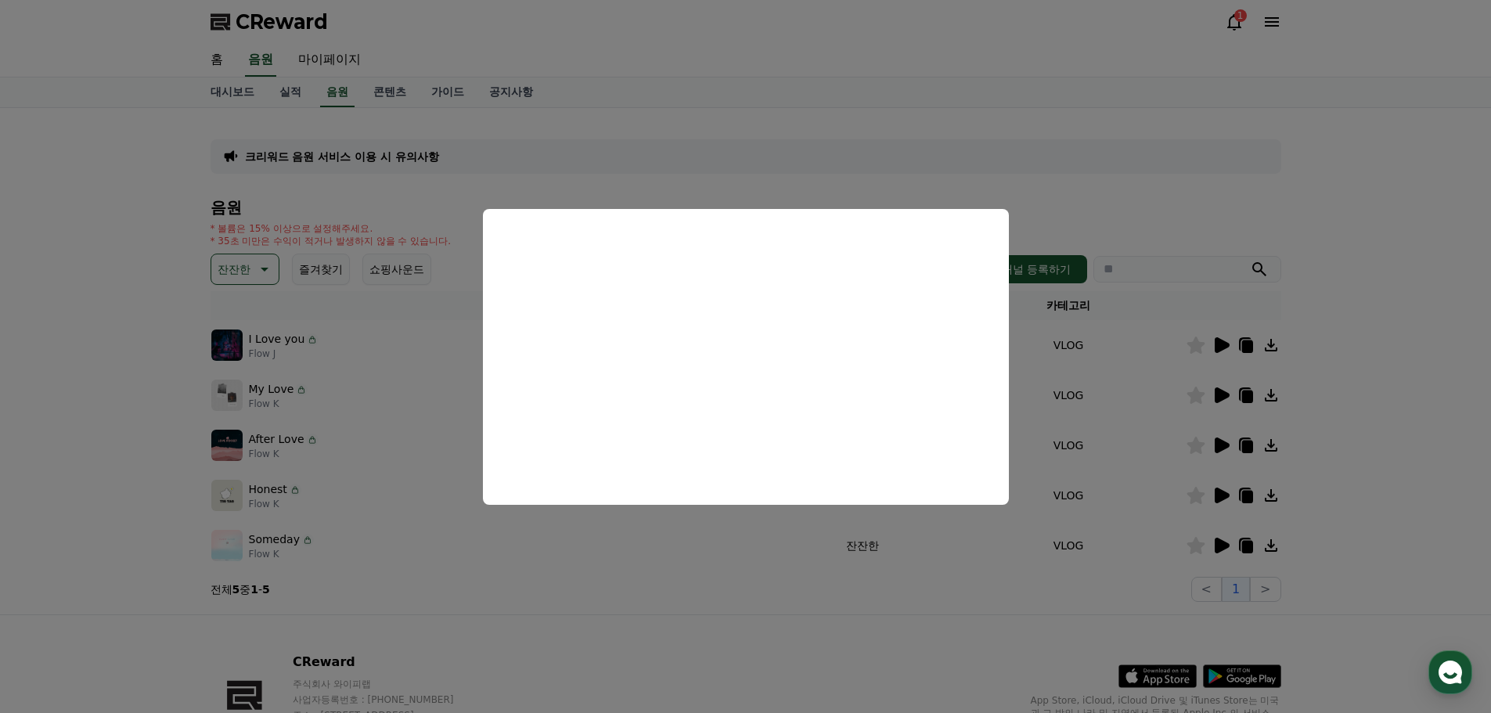
click at [1224, 437] on button "close modal" at bounding box center [745, 356] width 1491 height 713
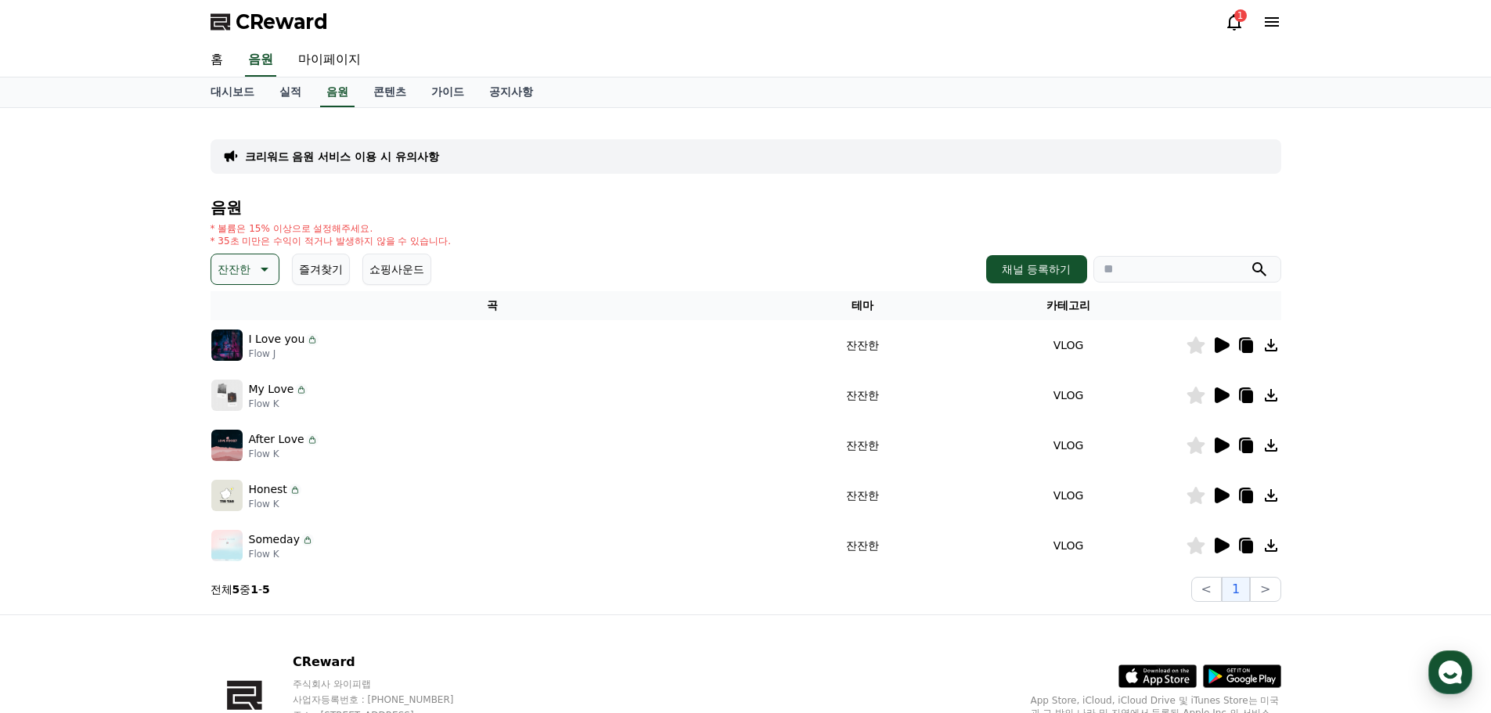
click at [1224, 437] on icon at bounding box center [1221, 445] width 19 height 19
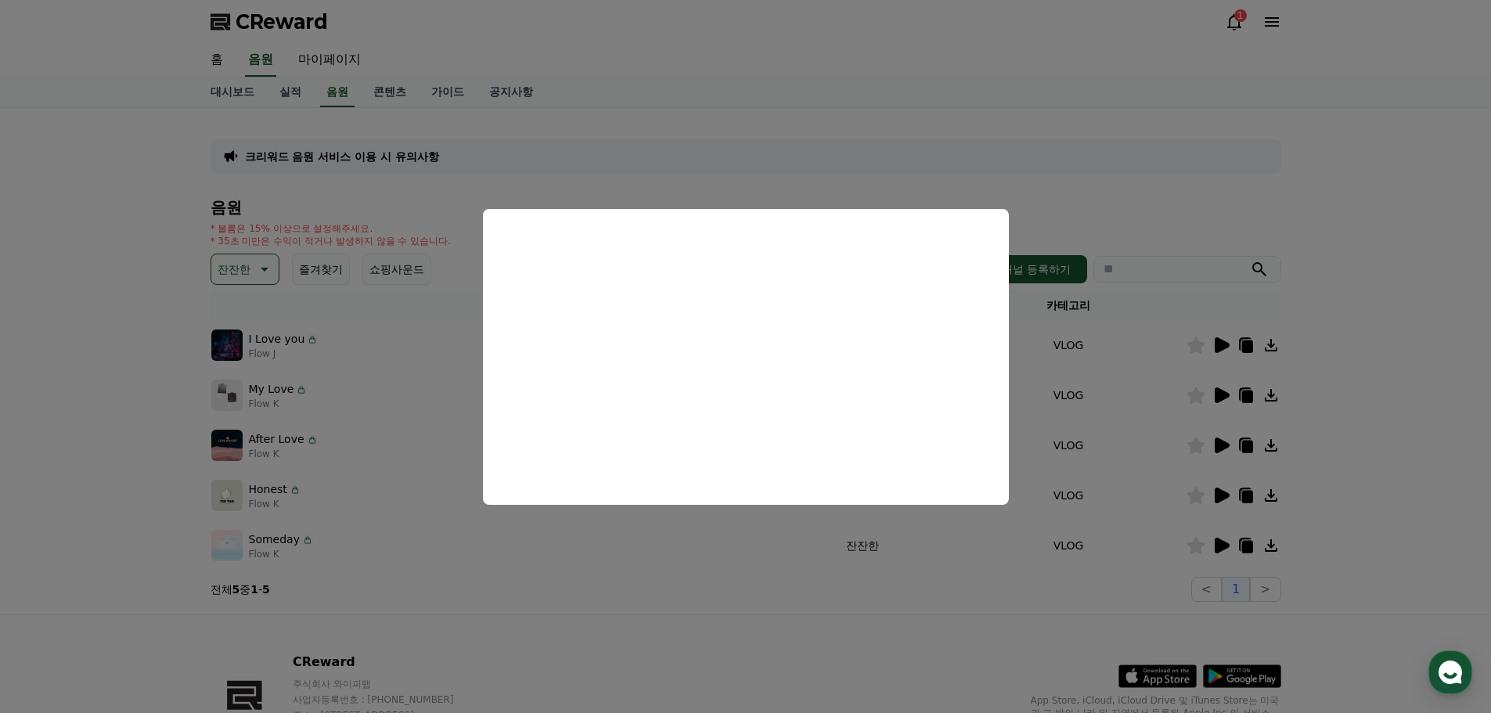
click at [269, 258] on button "close modal" at bounding box center [745, 356] width 1491 height 713
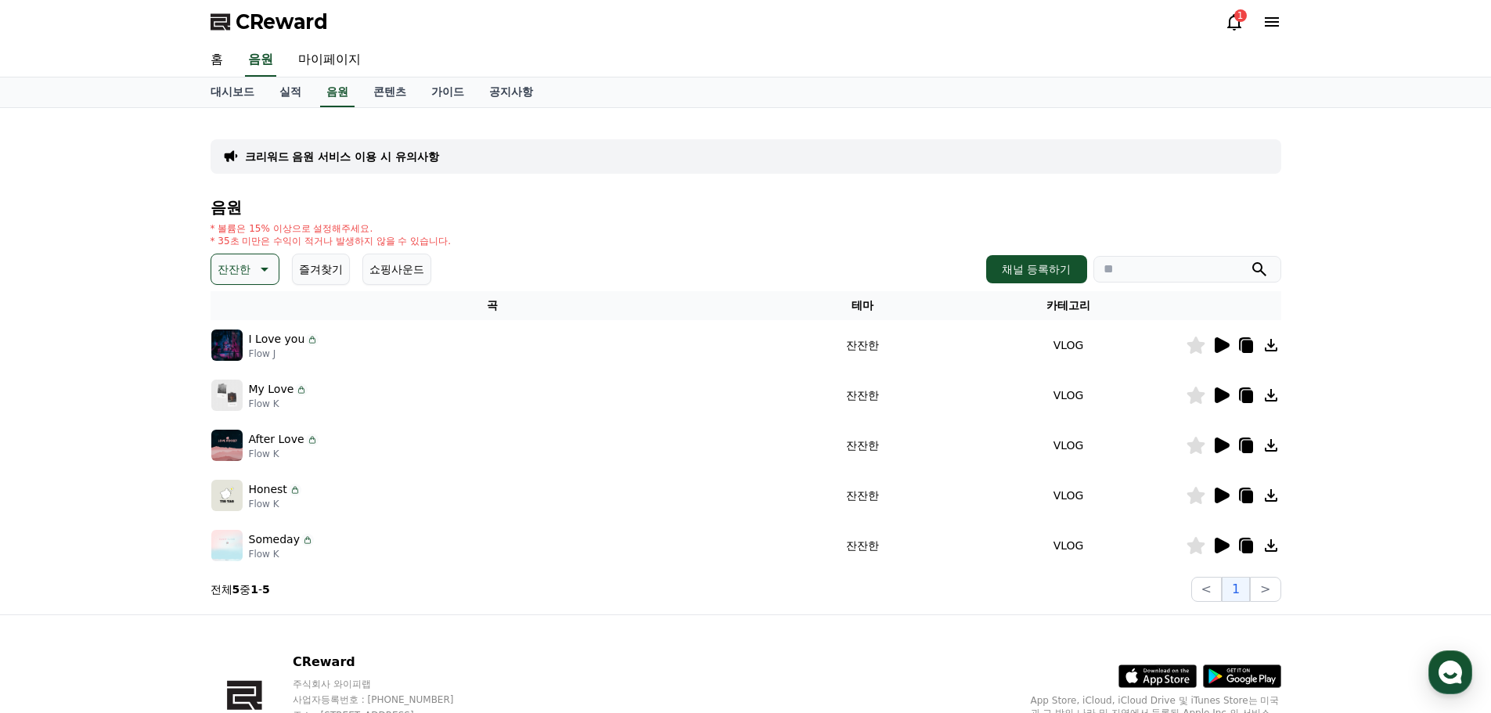
click at [261, 265] on icon at bounding box center [263, 269] width 19 height 19
click at [250, 369] on button "분위기있는" at bounding box center [246, 367] width 67 height 34
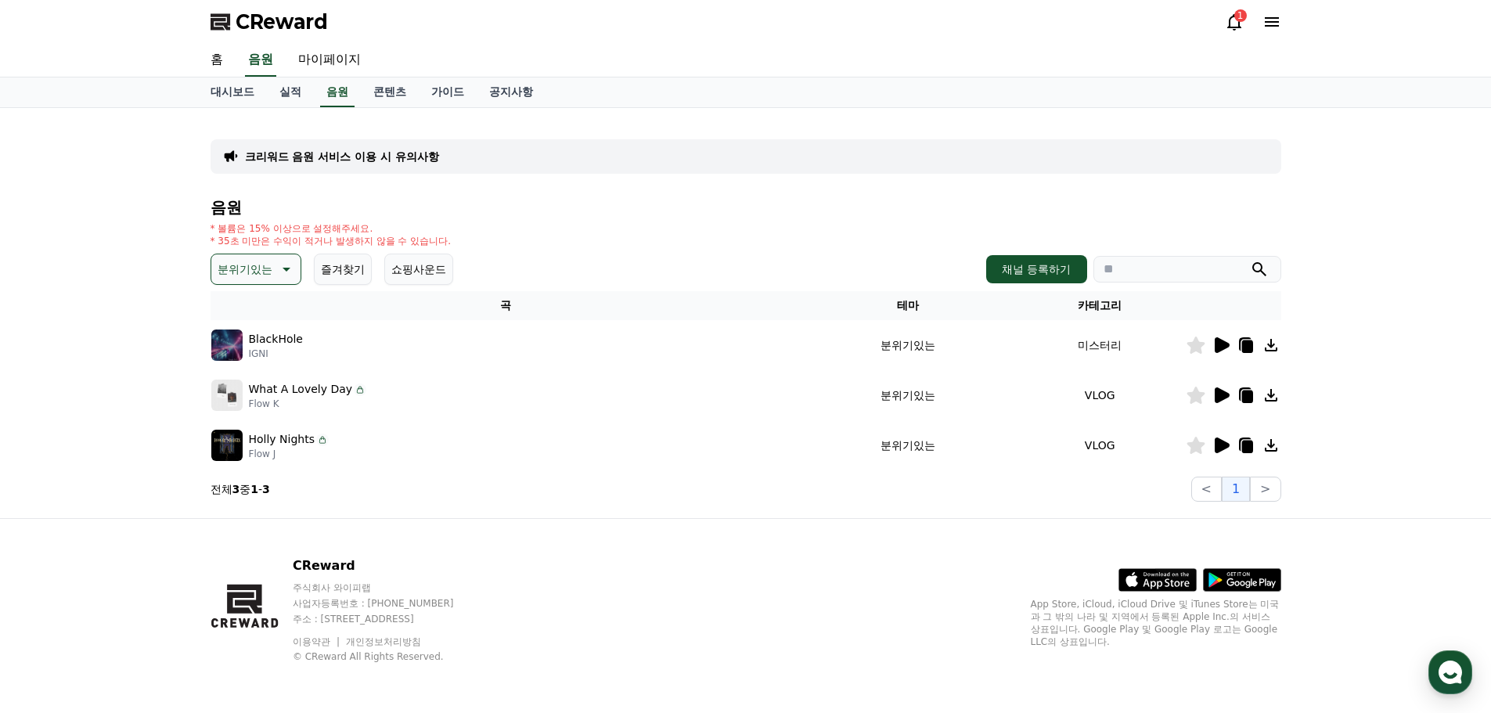
click at [1220, 350] on icon at bounding box center [1222, 345] width 15 height 16
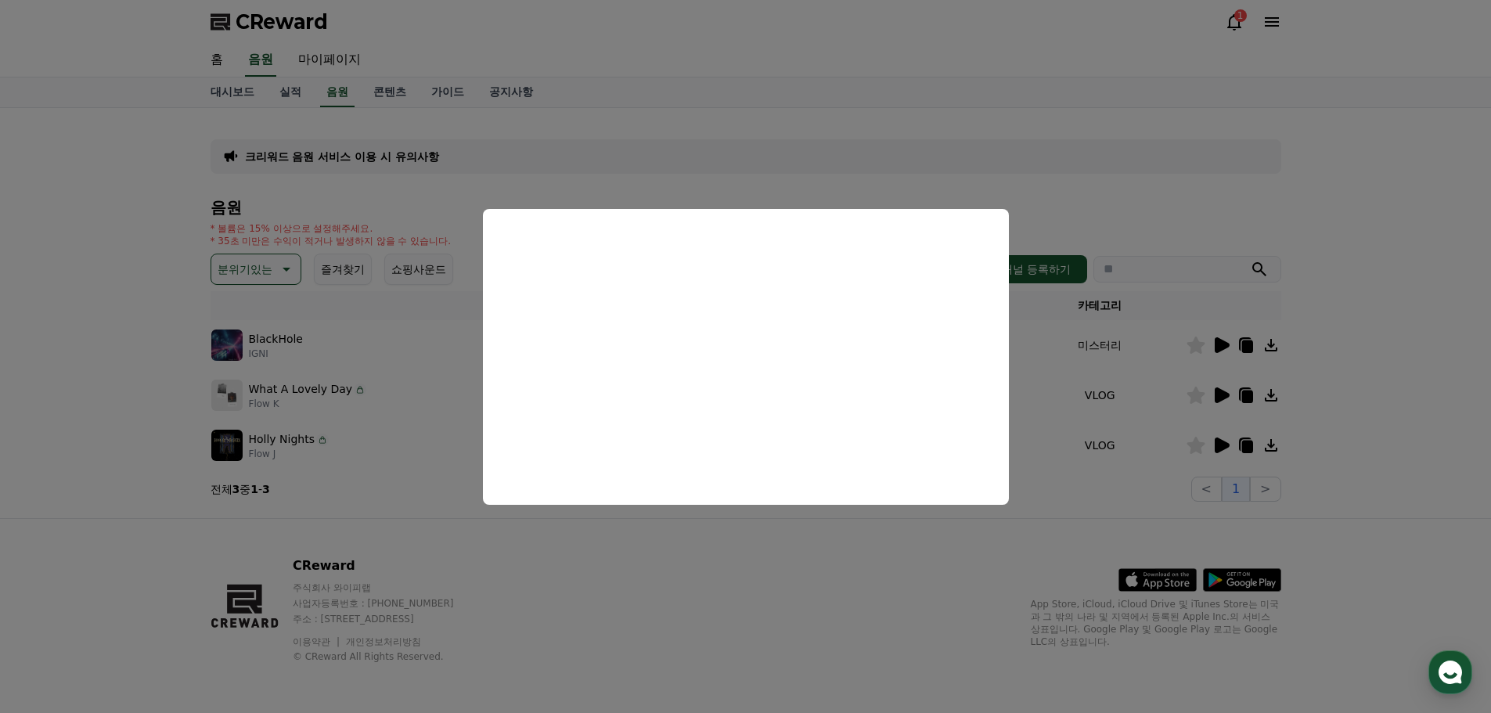
click at [1217, 391] on button "close modal" at bounding box center [745, 356] width 1491 height 713
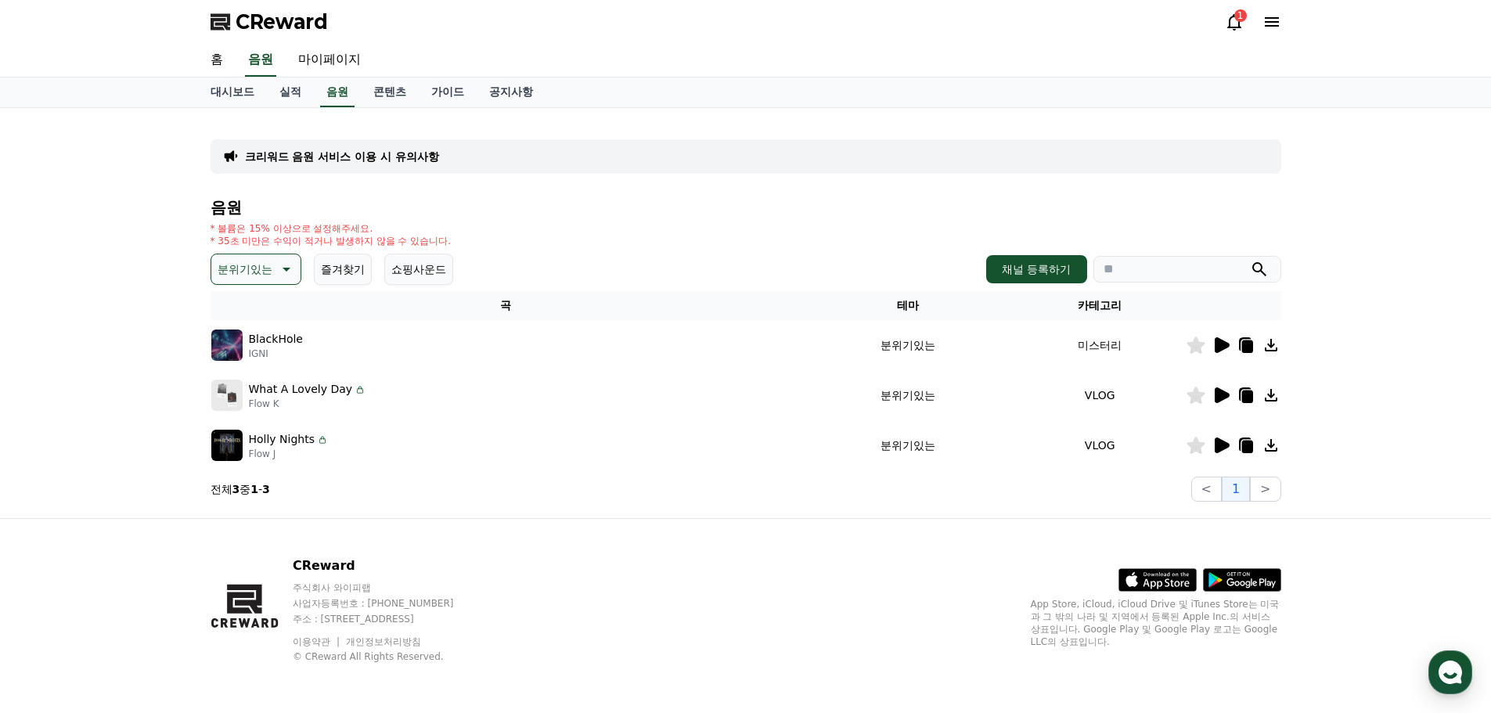
click at [1221, 395] on icon at bounding box center [1222, 396] width 15 height 16
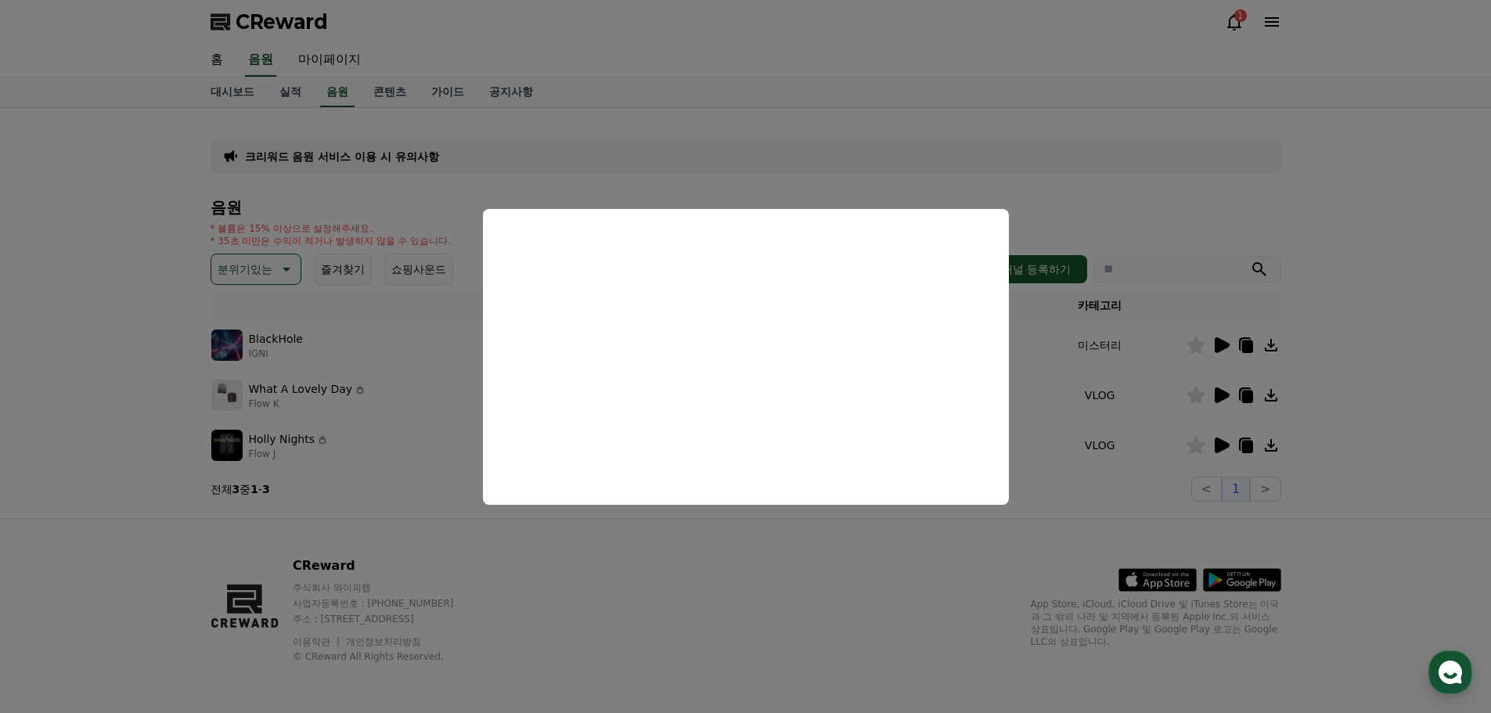
click at [1225, 437] on button "close modal" at bounding box center [745, 356] width 1491 height 713
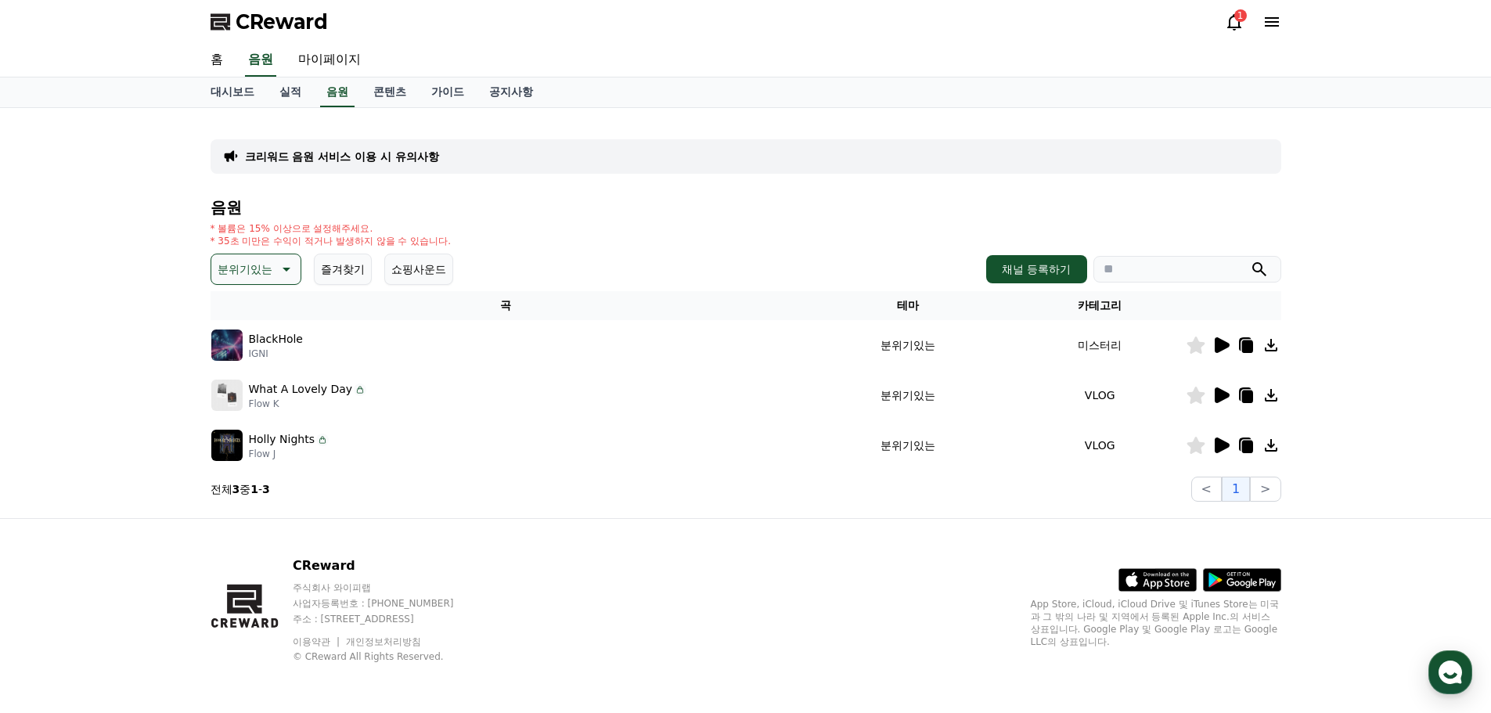
click at [1222, 438] on icon at bounding box center [1221, 445] width 19 height 19
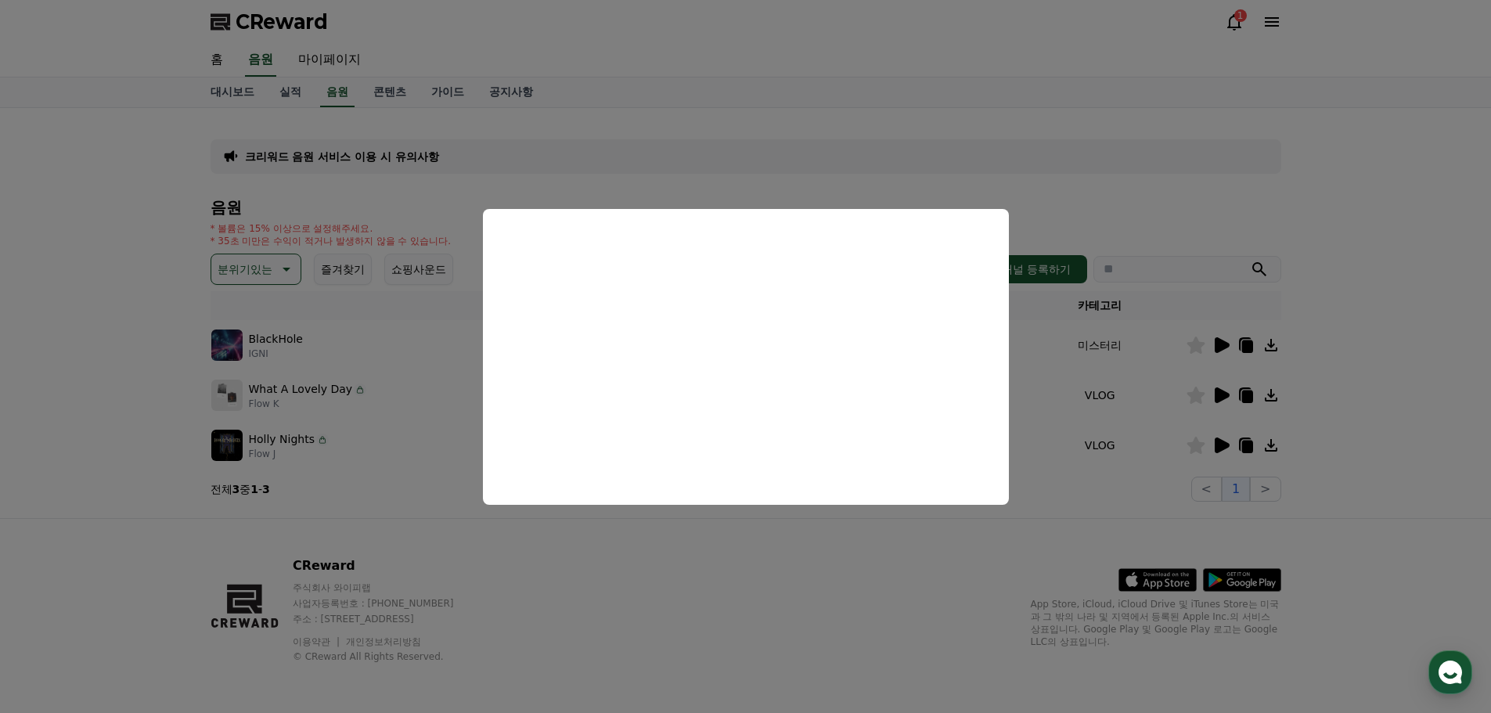
click at [281, 258] on button "close modal" at bounding box center [745, 356] width 1491 height 713
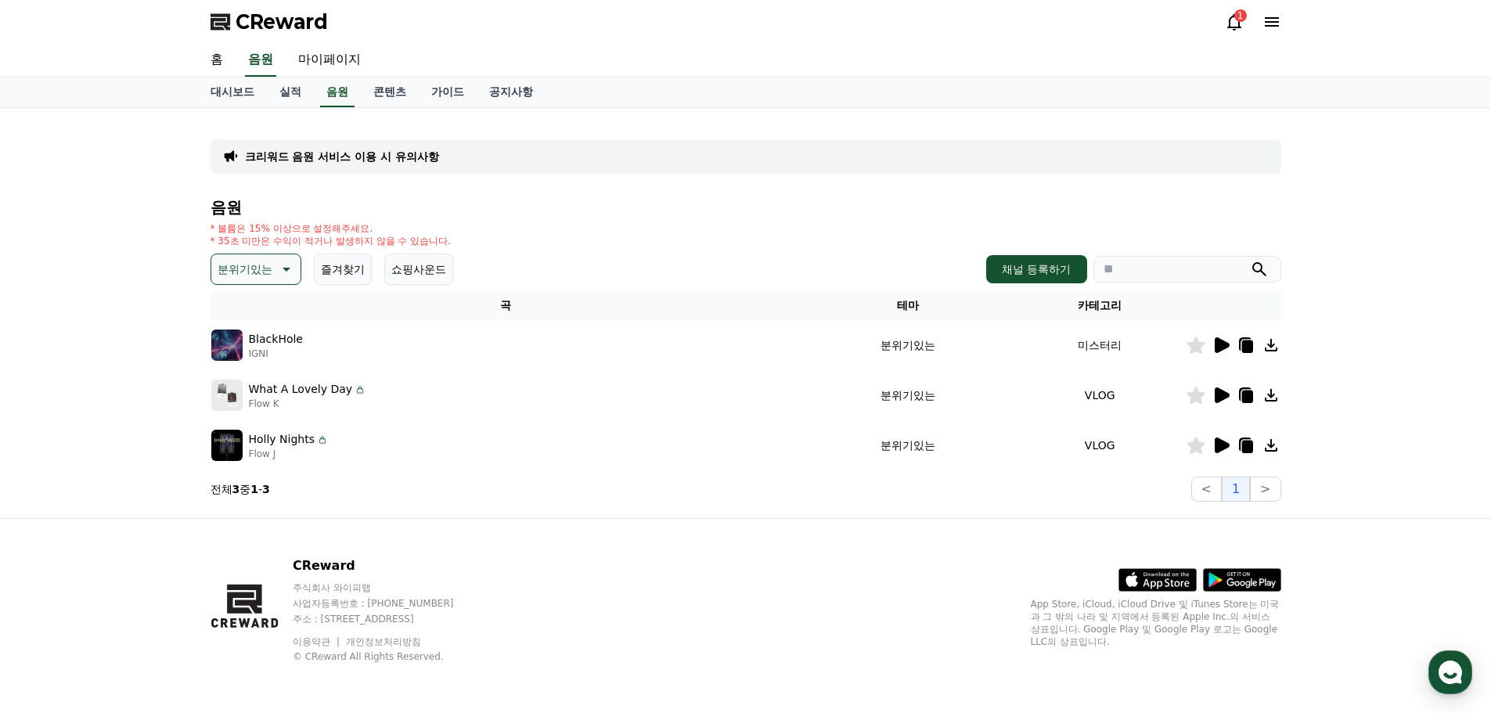
click at [283, 261] on icon at bounding box center [285, 269] width 19 height 19
click at [258, 419] on button "긴장되는" at bounding box center [241, 417] width 56 height 34
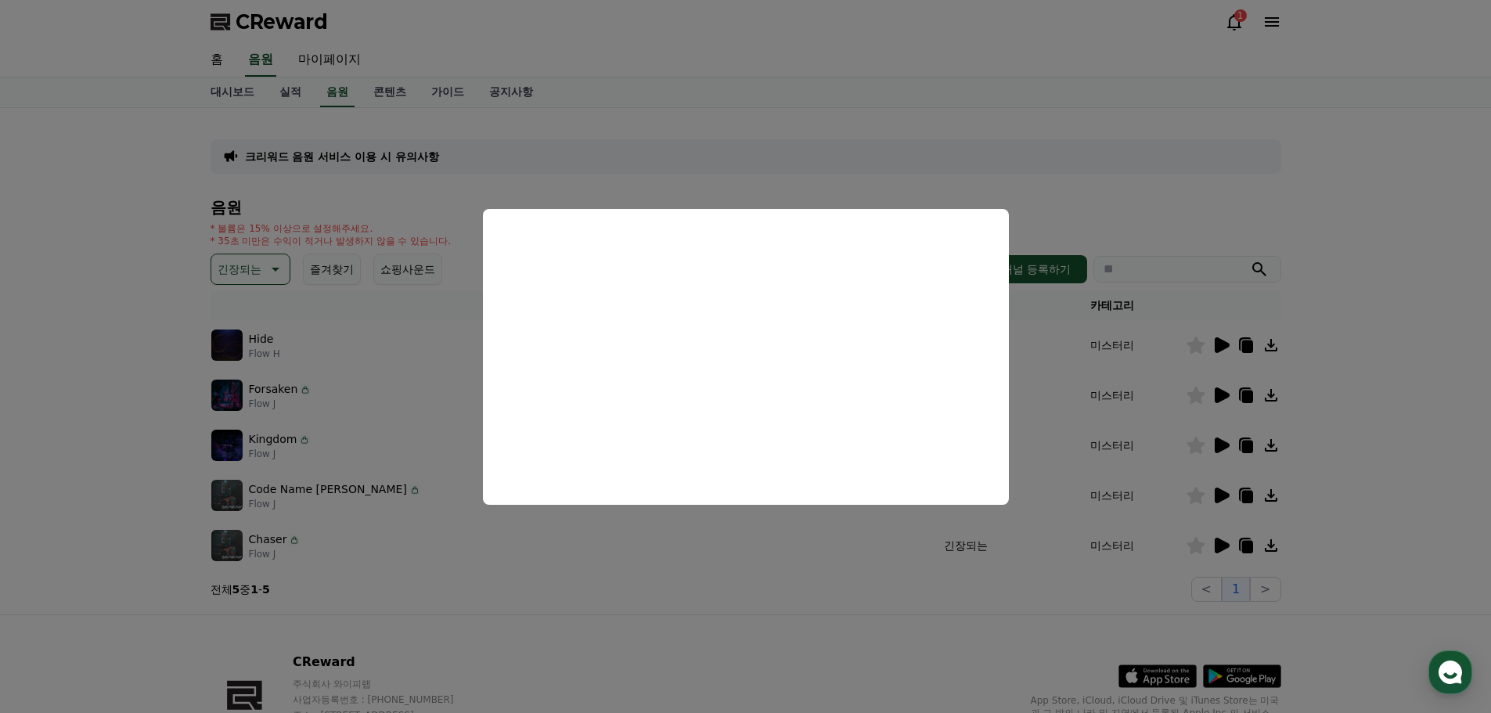
drag, startPoint x: 968, startPoint y: 544, endPoint x: 1216, endPoint y: 384, distance: 294.9
click at [979, 537] on button "close modal" at bounding box center [745, 356] width 1491 height 713
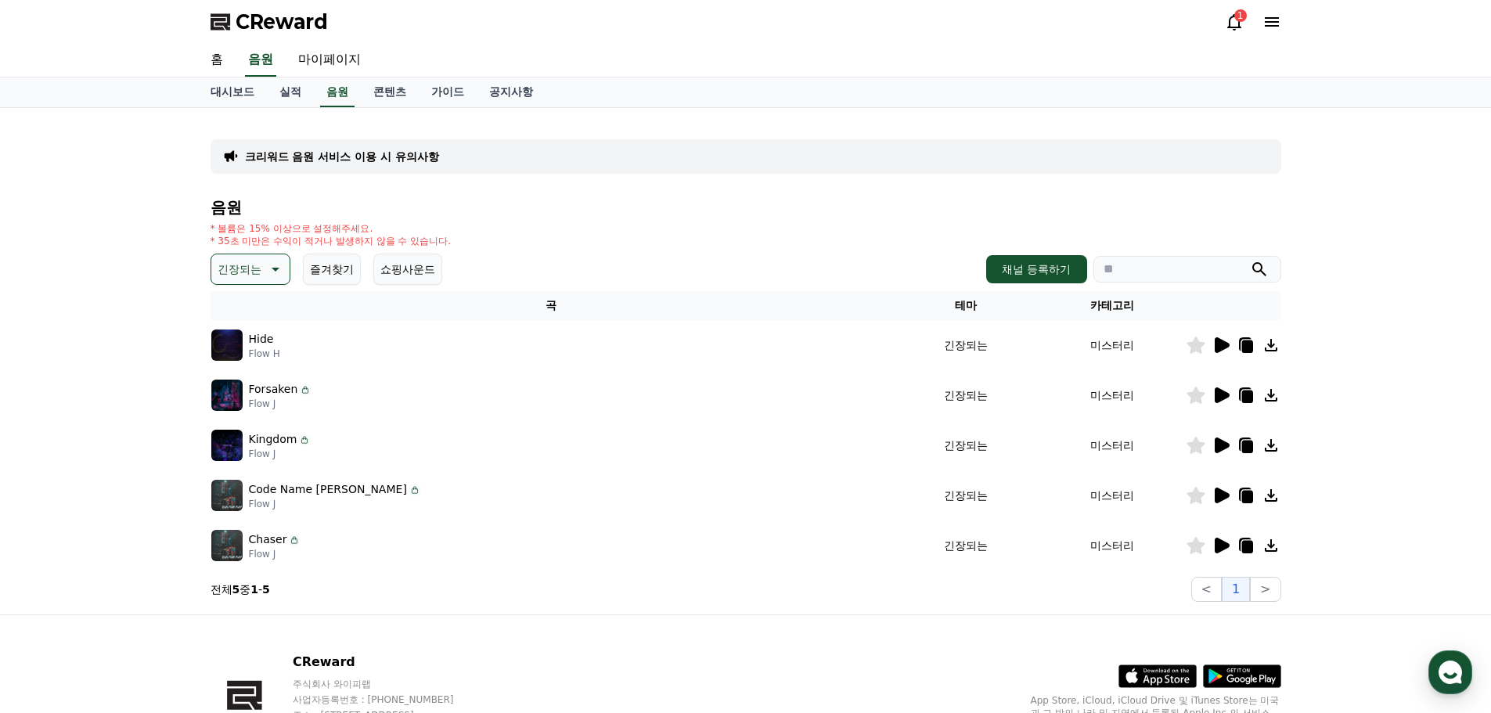
click at [1215, 398] on icon at bounding box center [1222, 396] width 15 height 16
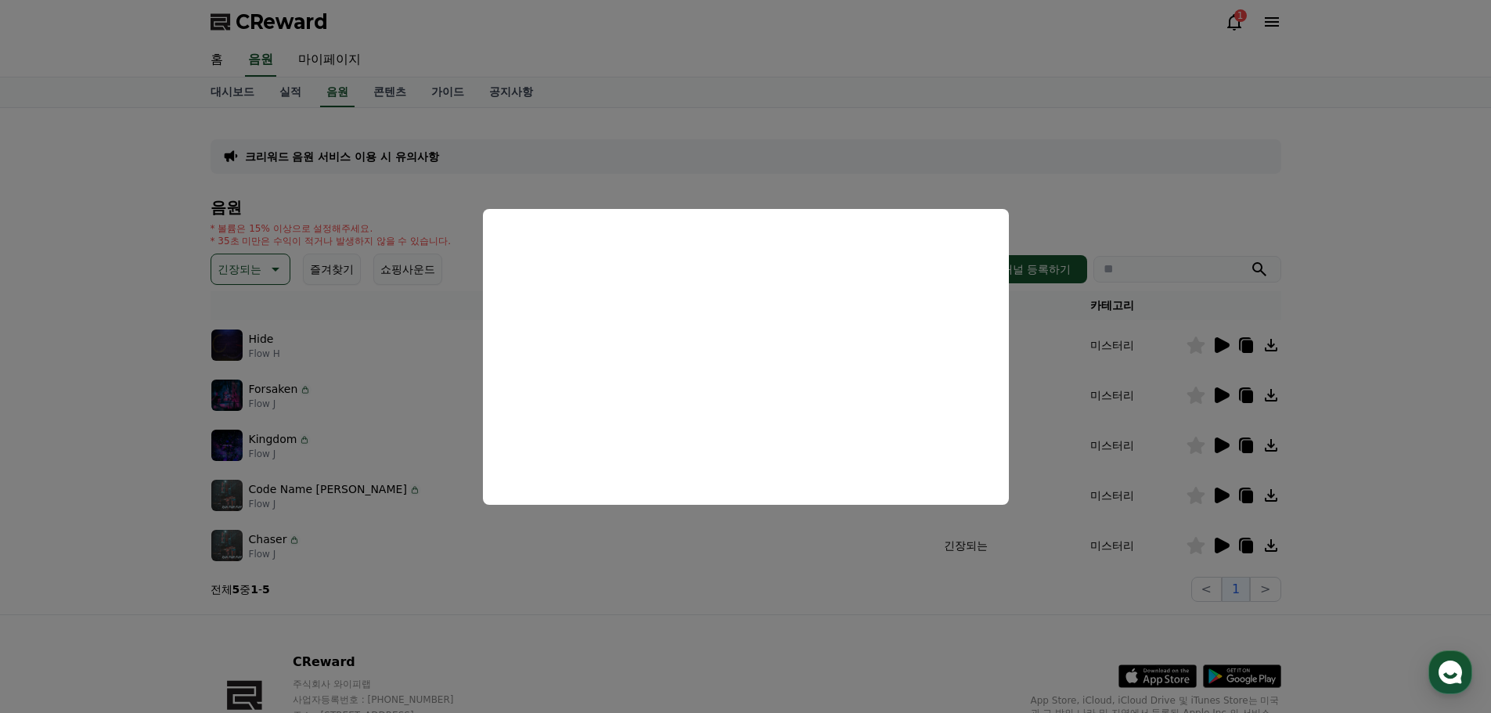
click at [1226, 445] on button "close modal" at bounding box center [745, 356] width 1491 height 713
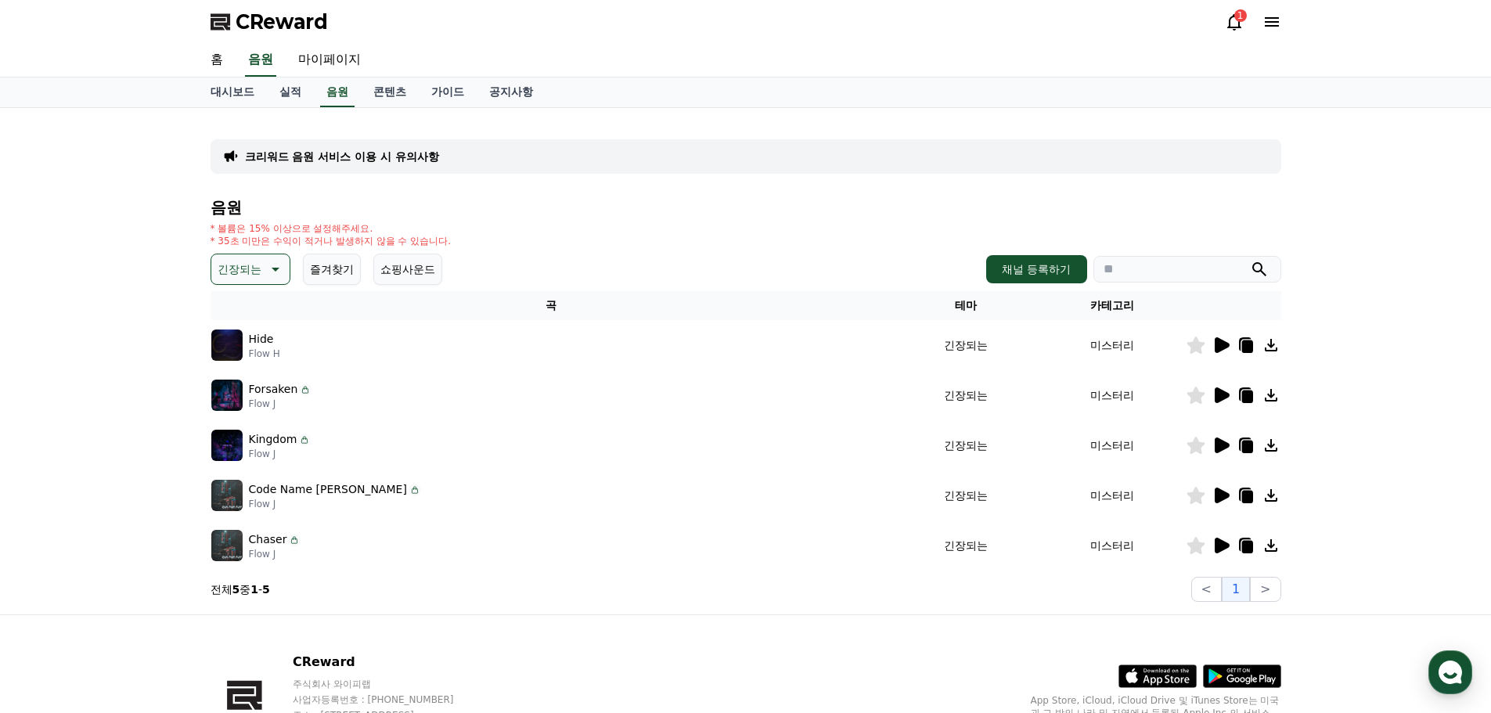
click at [1227, 443] on icon at bounding box center [1222, 446] width 15 height 16
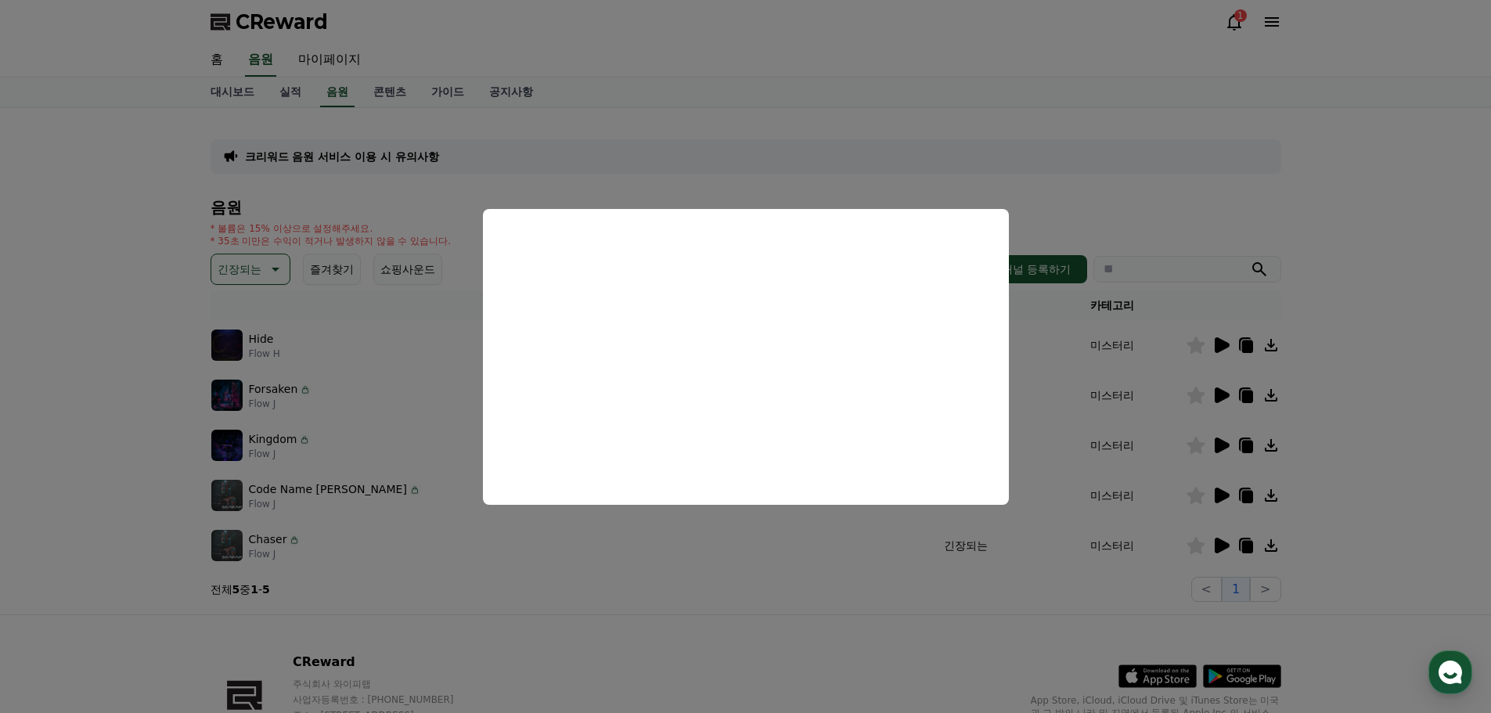
drag, startPoint x: 975, startPoint y: 570, endPoint x: 1195, endPoint y: 495, distance: 231.7
click at [980, 565] on button "close modal" at bounding box center [745, 356] width 1491 height 713
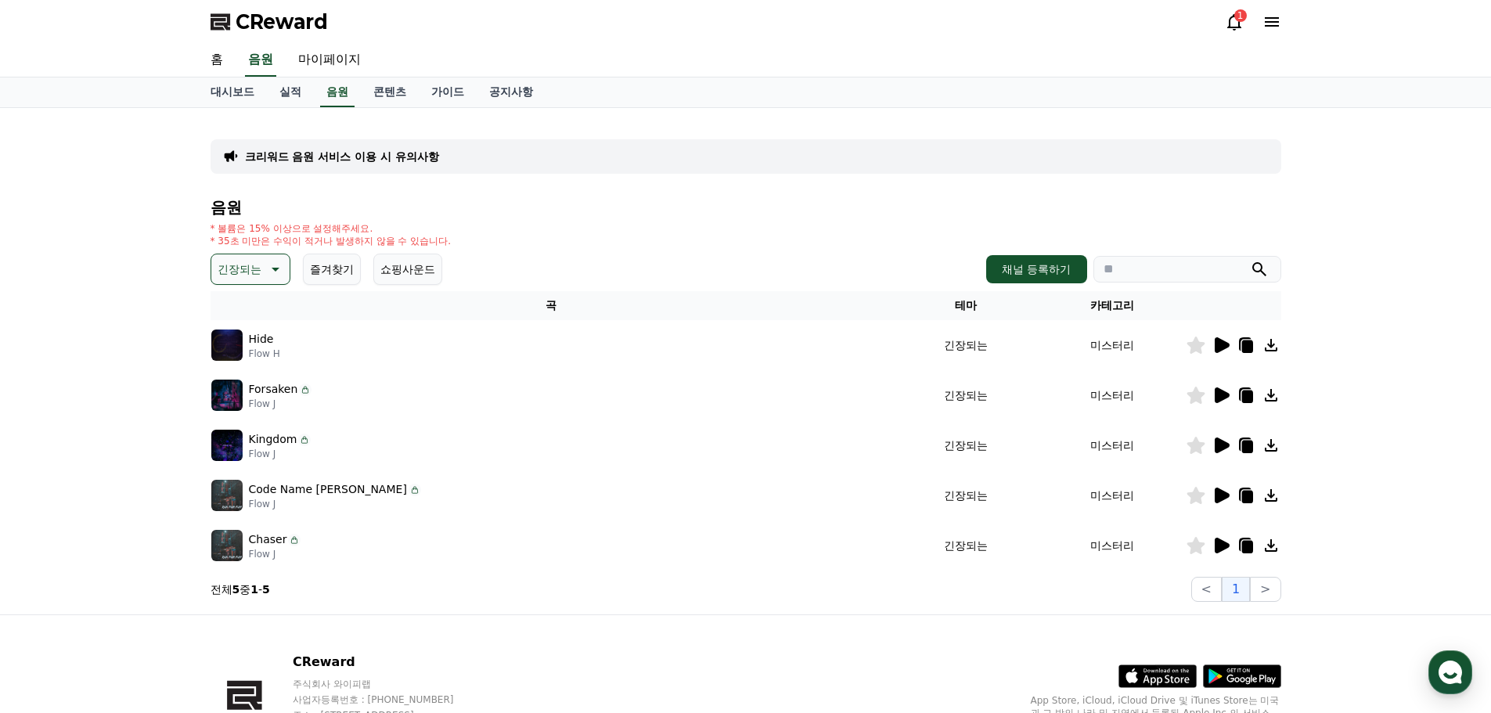
click at [1221, 497] on icon at bounding box center [1222, 496] width 15 height 16
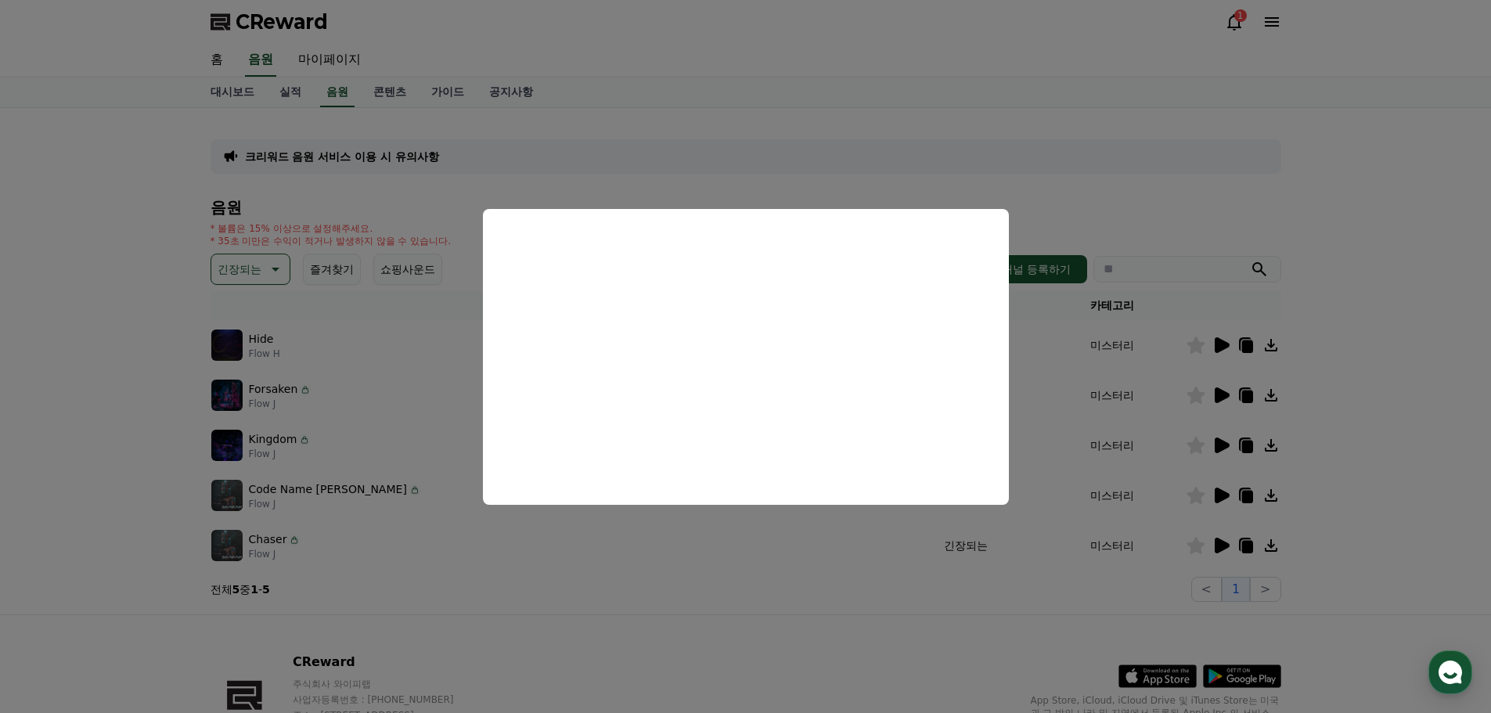
click at [1226, 538] on button "close modal" at bounding box center [745, 356] width 1491 height 713
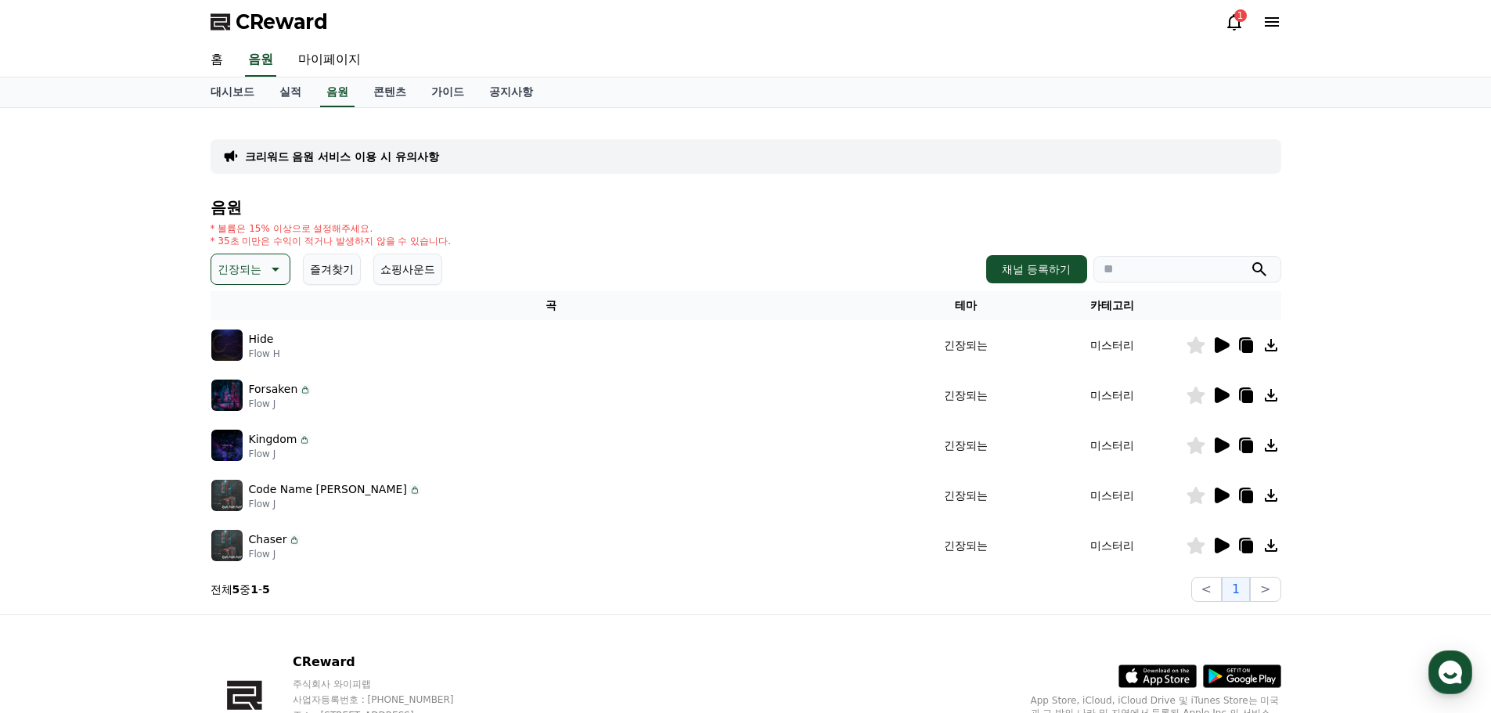
click at [1227, 546] on icon at bounding box center [1222, 546] width 15 height 16
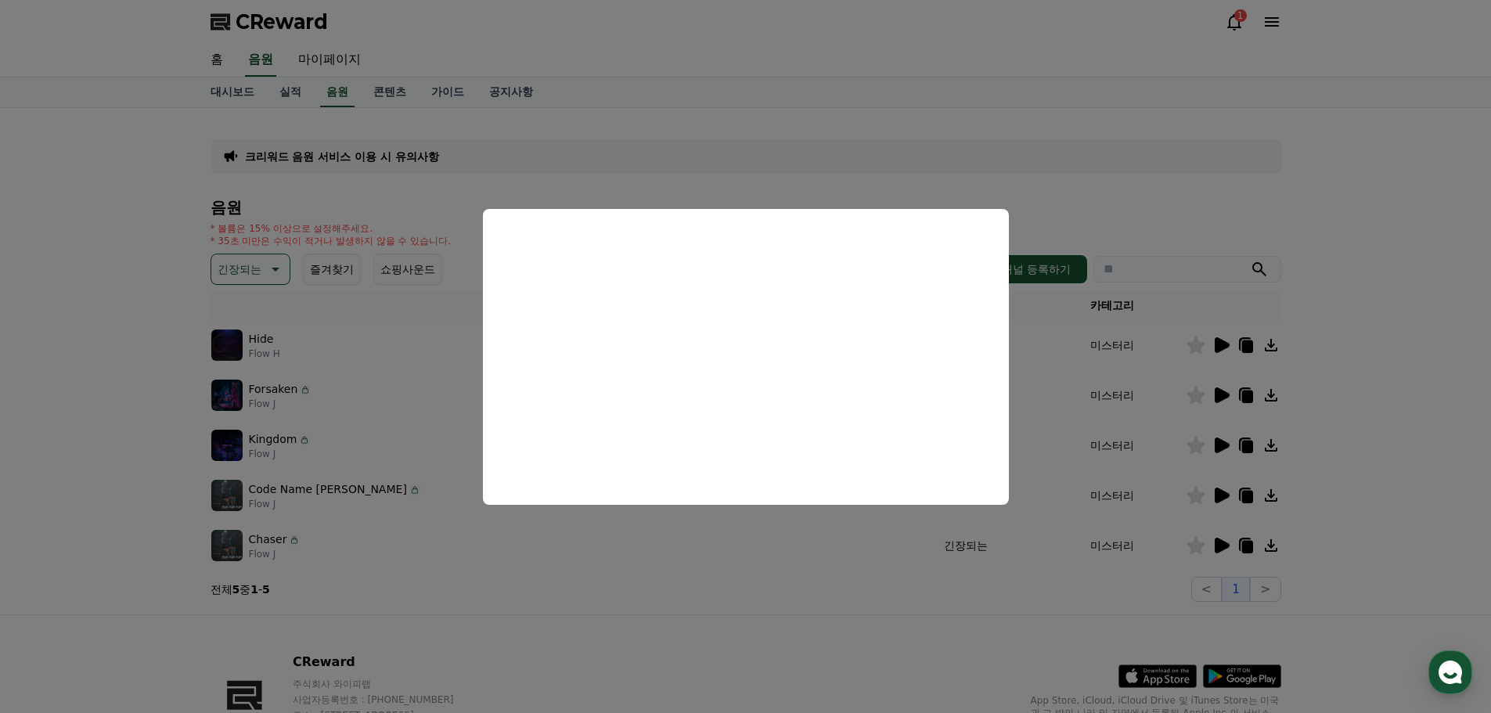
click at [1241, 445] on button "close modal" at bounding box center [745, 356] width 1491 height 713
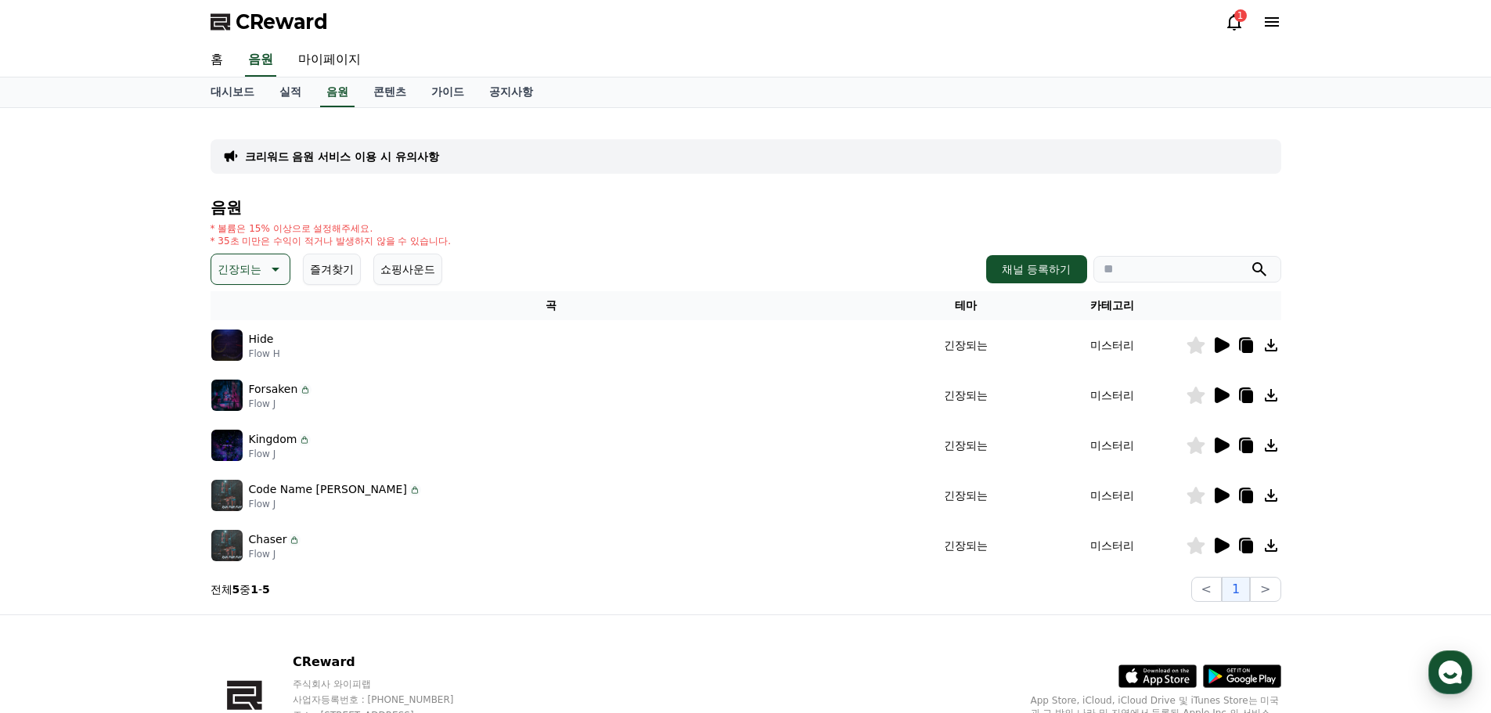
click at [1245, 445] on icon at bounding box center [1247, 447] width 11 height 13
